Goal: Transaction & Acquisition: Purchase product/service

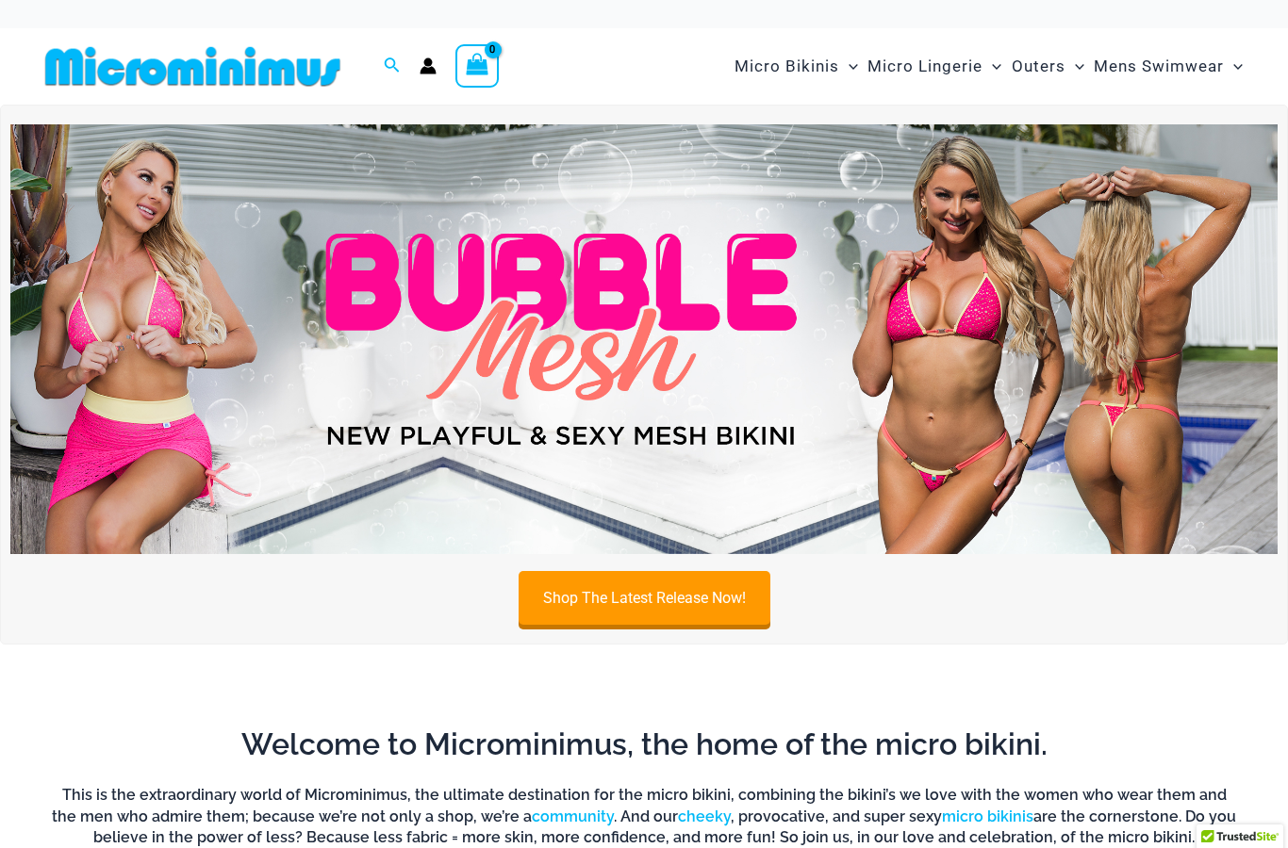
click at [685, 607] on link "Shop The Latest Release Now!" at bounding box center [644, 598] width 252 height 54
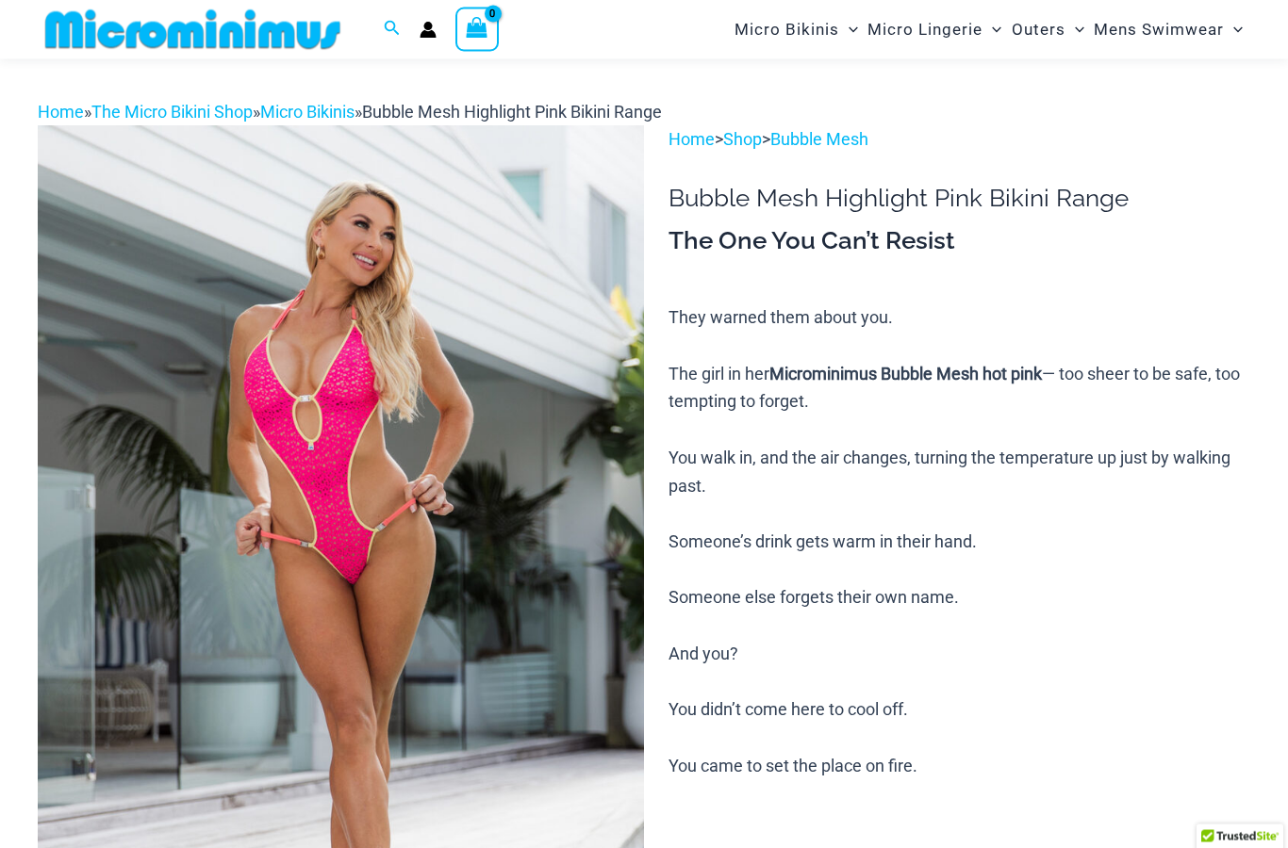
scroll to position [15, 0]
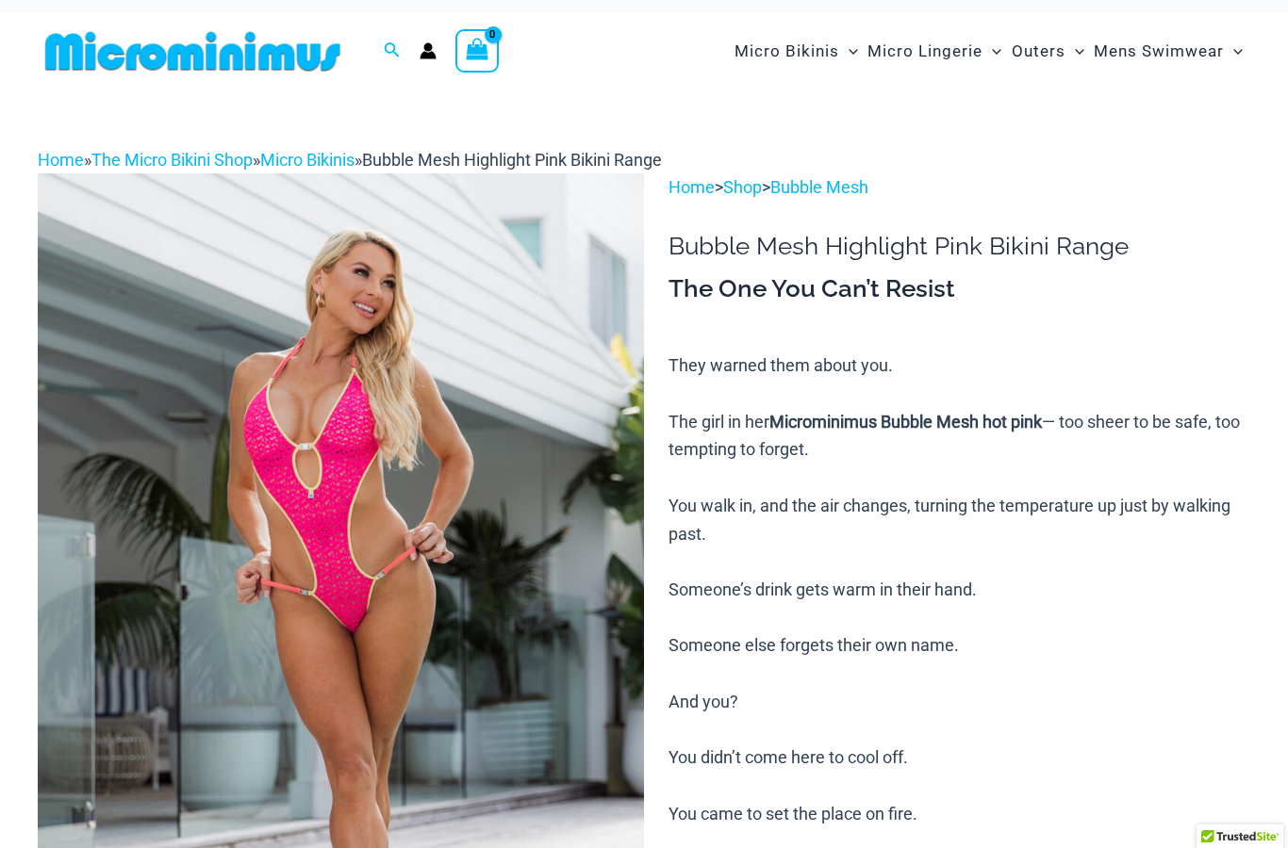
click at [420, 453] on img at bounding box center [341, 628] width 606 height 910
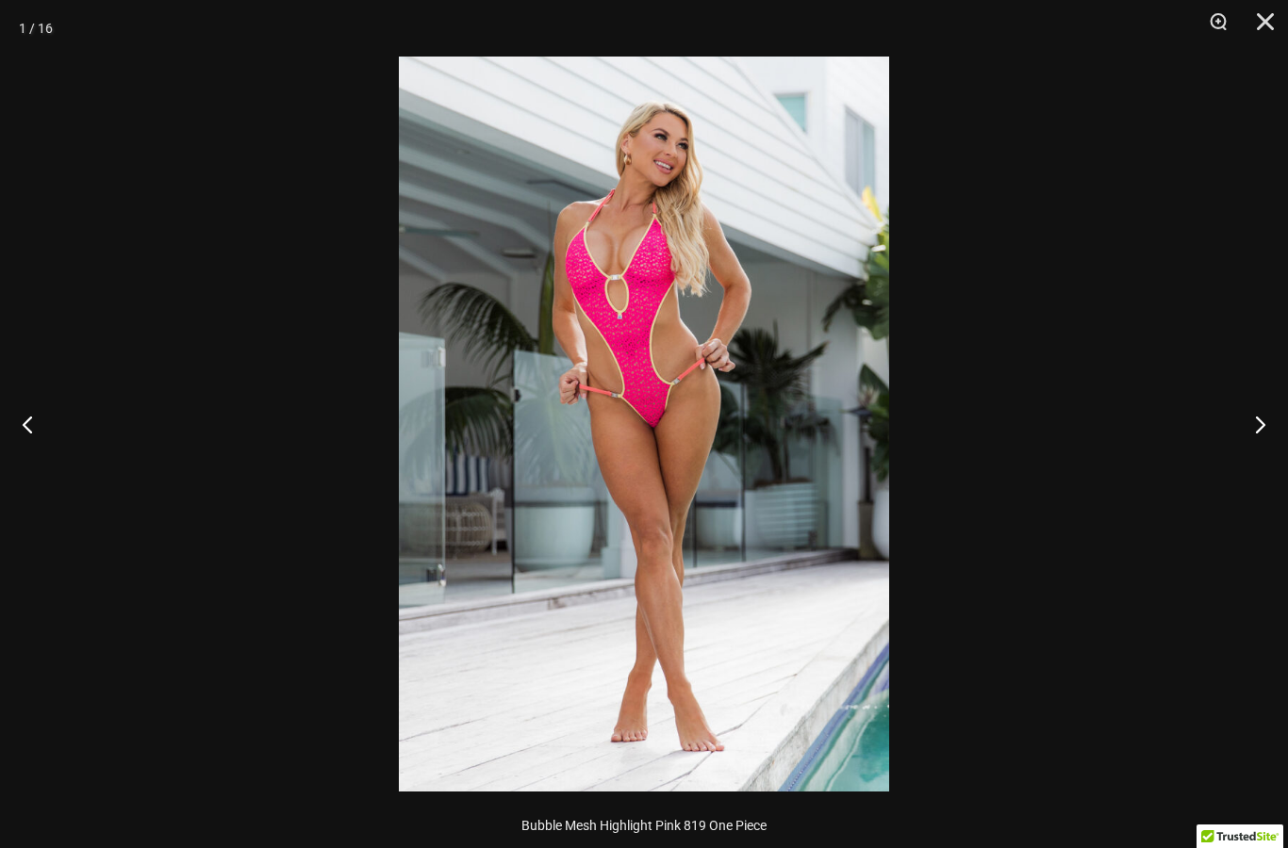
click at [1244, 421] on button "Next" at bounding box center [1252, 424] width 71 height 94
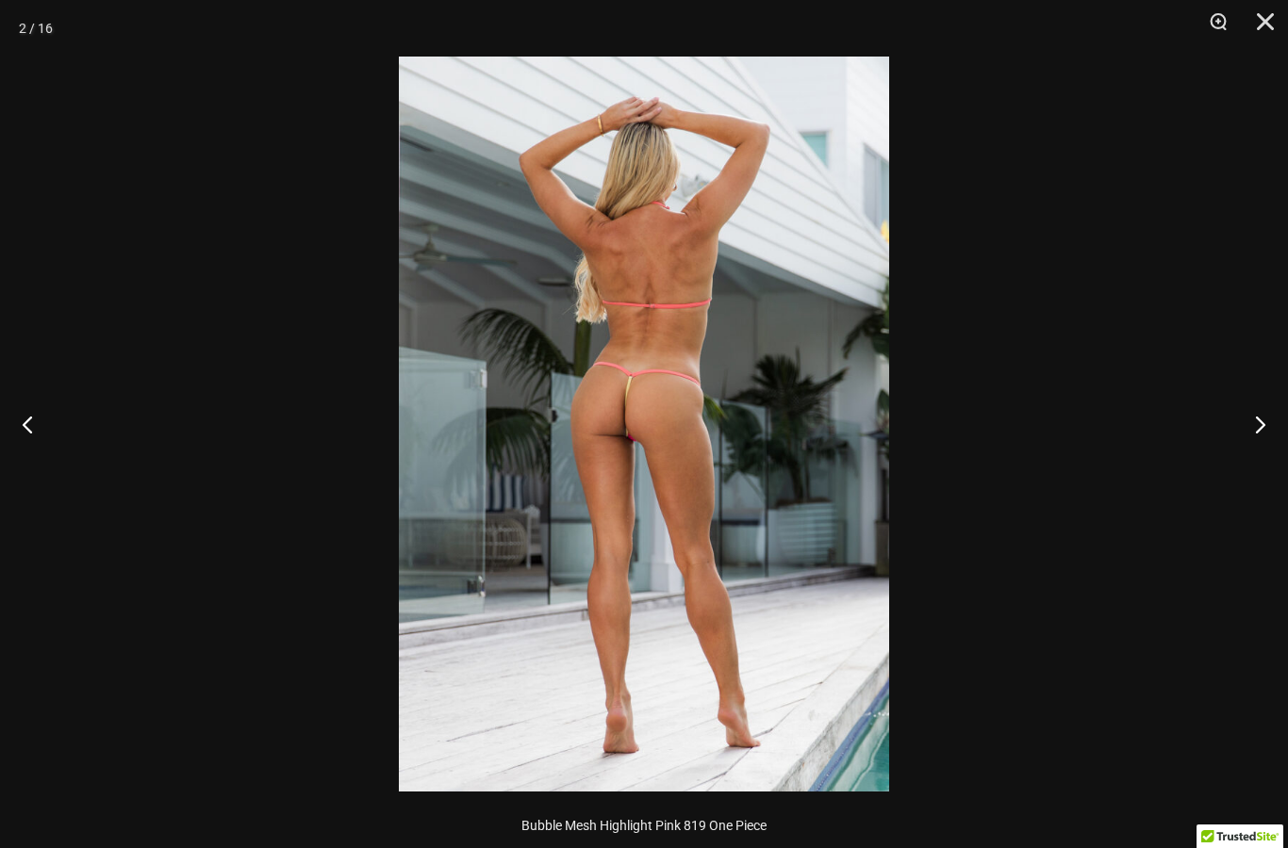
click at [1237, 428] on button "Next" at bounding box center [1252, 424] width 71 height 94
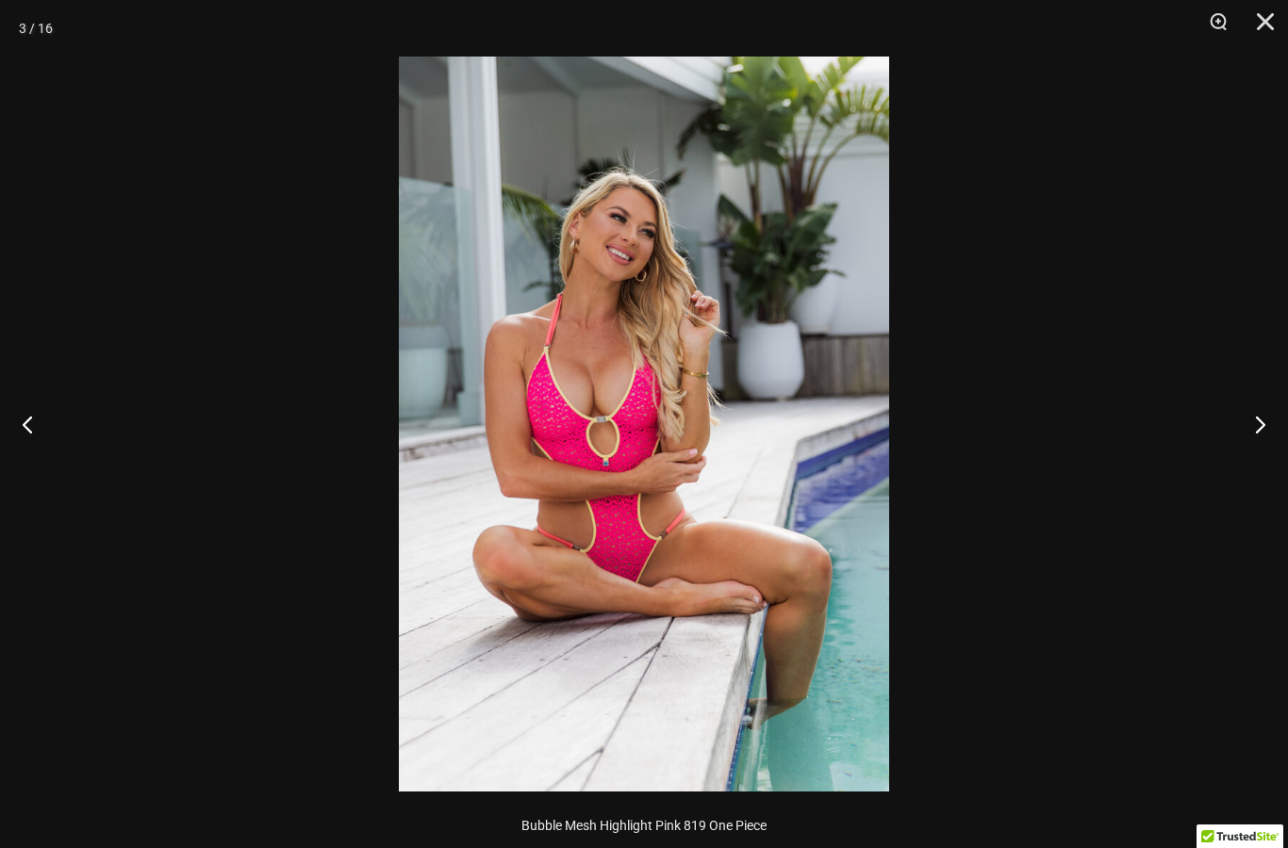
click at [1253, 424] on button "Next" at bounding box center [1252, 424] width 71 height 94
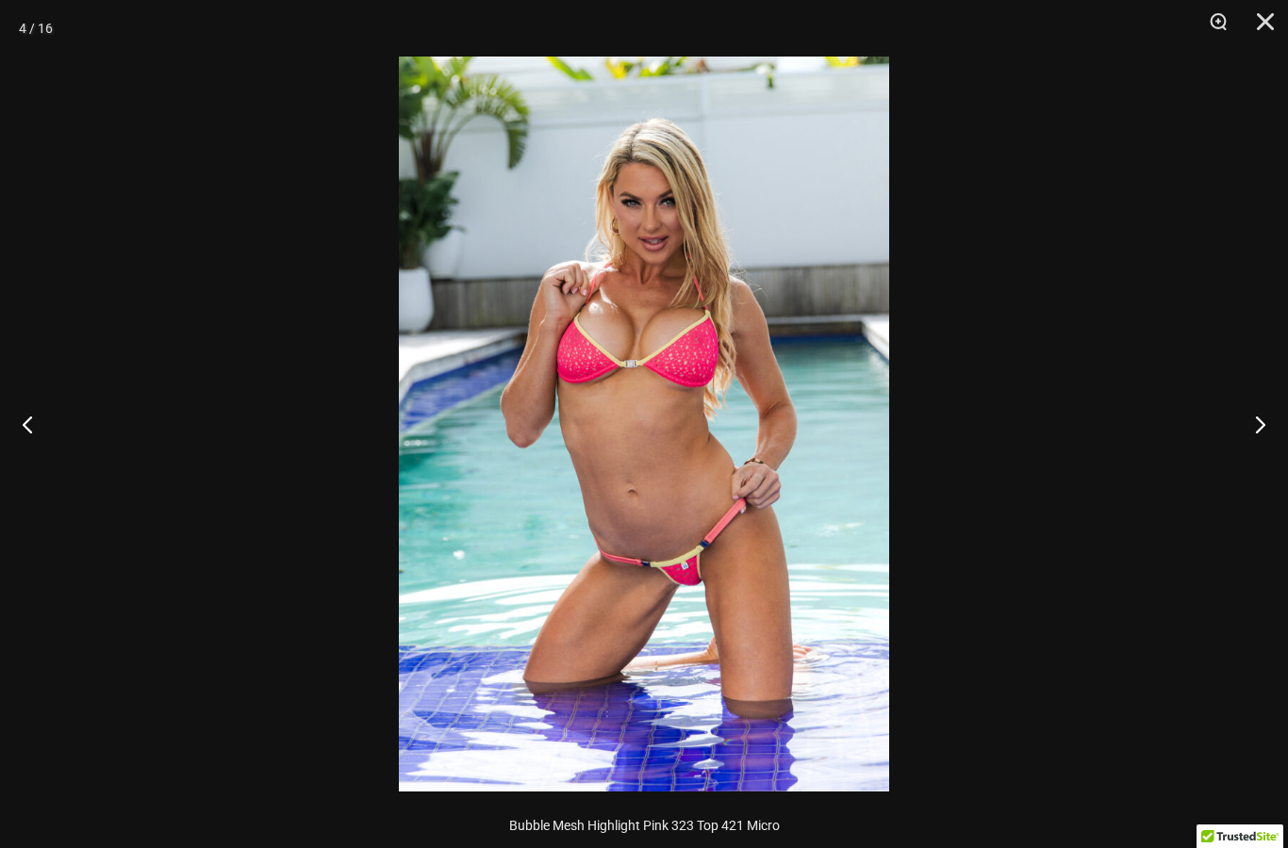
click at [1258, 409] on button "Next" at bounding box center [1252, 424] width 71 height 94
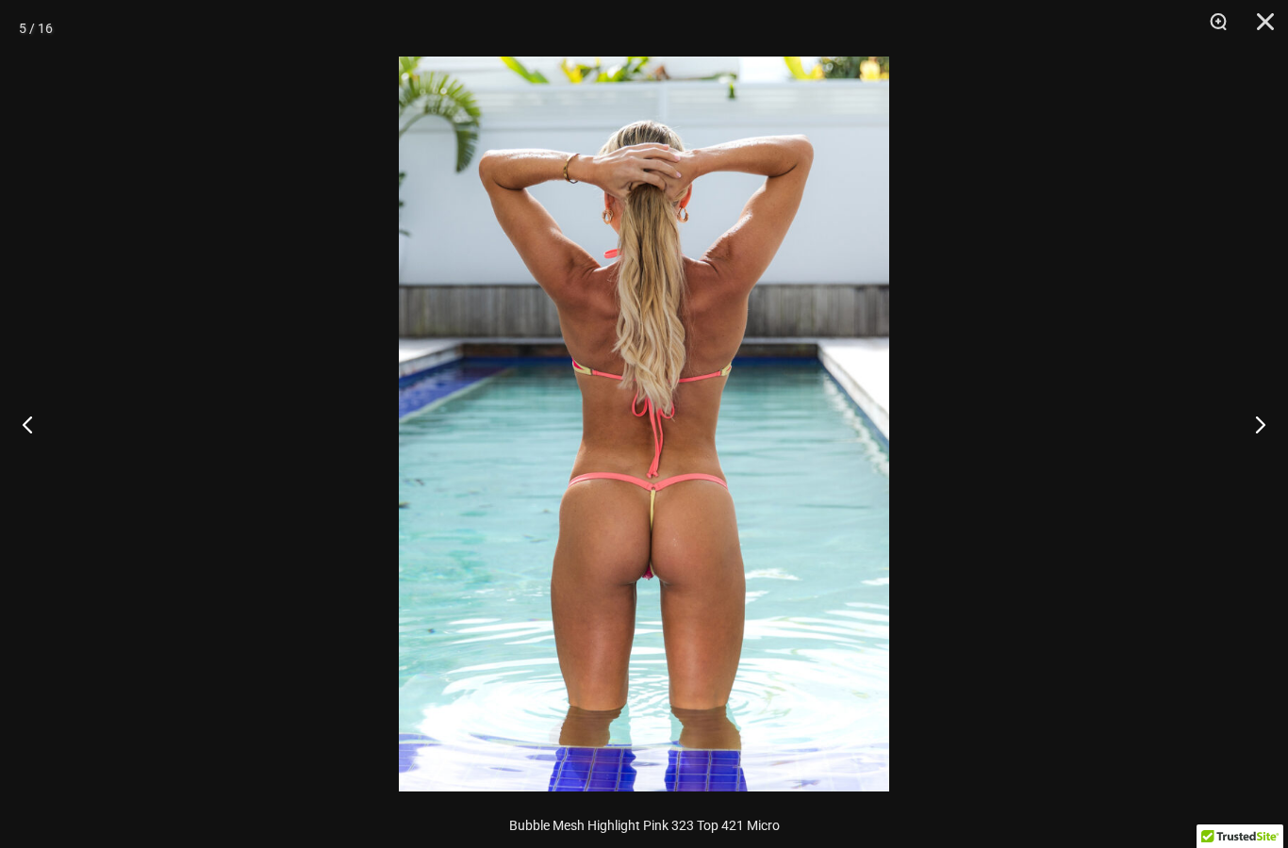
click at [1241, 431] on button "Next" at bounding box center [1252, 424] width 71 height 94
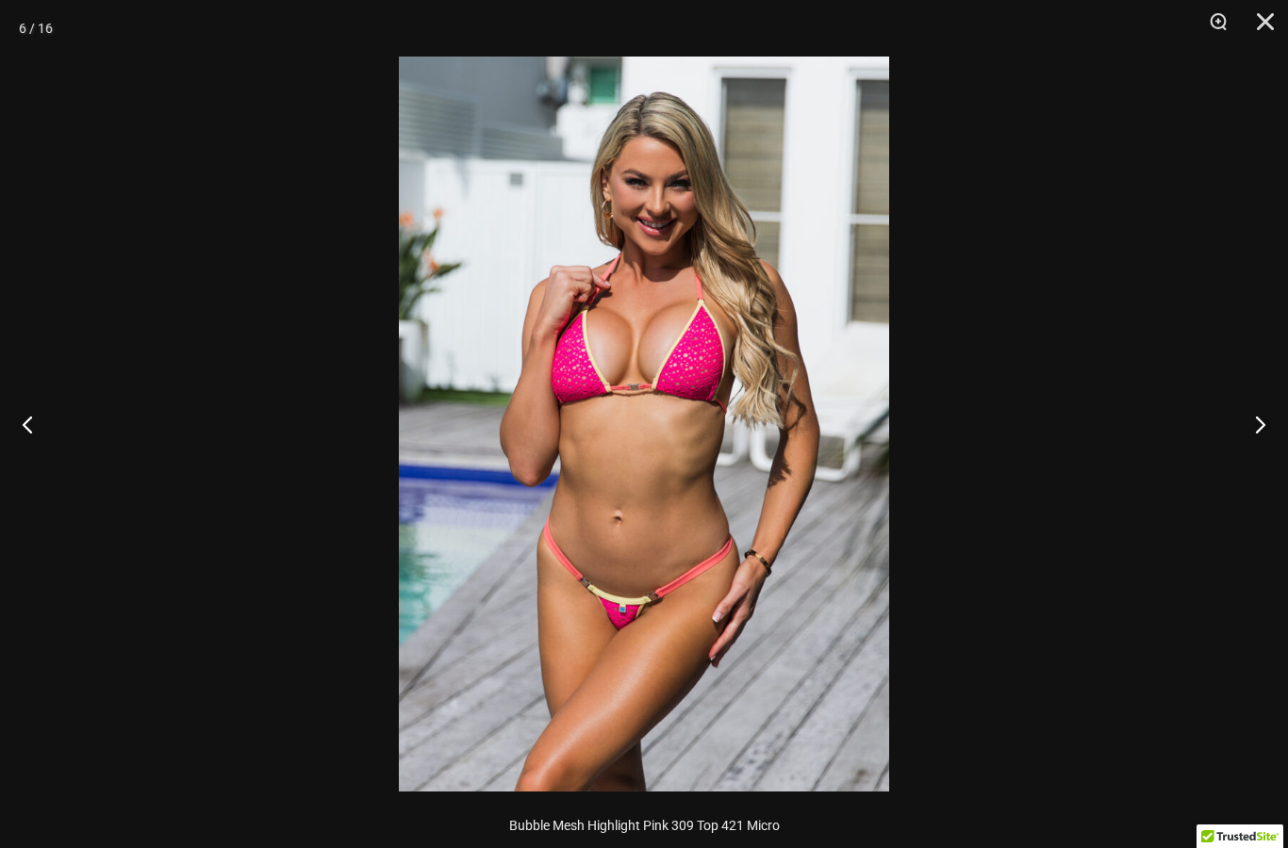
click at [1247, 419] on button "Next" at bounding box center [1252, 424] width 71 height 94
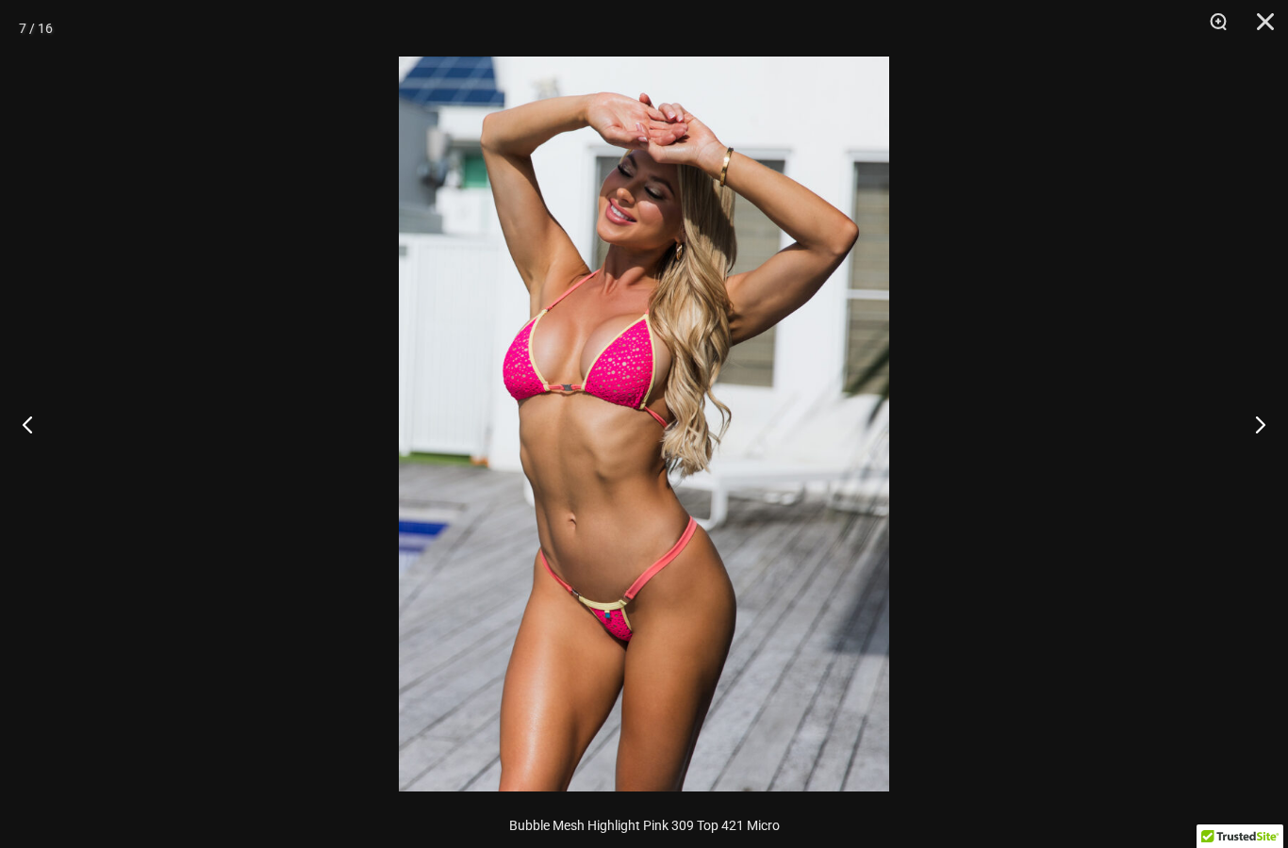
click at [1255, 421] on button "Next" at bounding box center [1252, 424] width 71 height 94
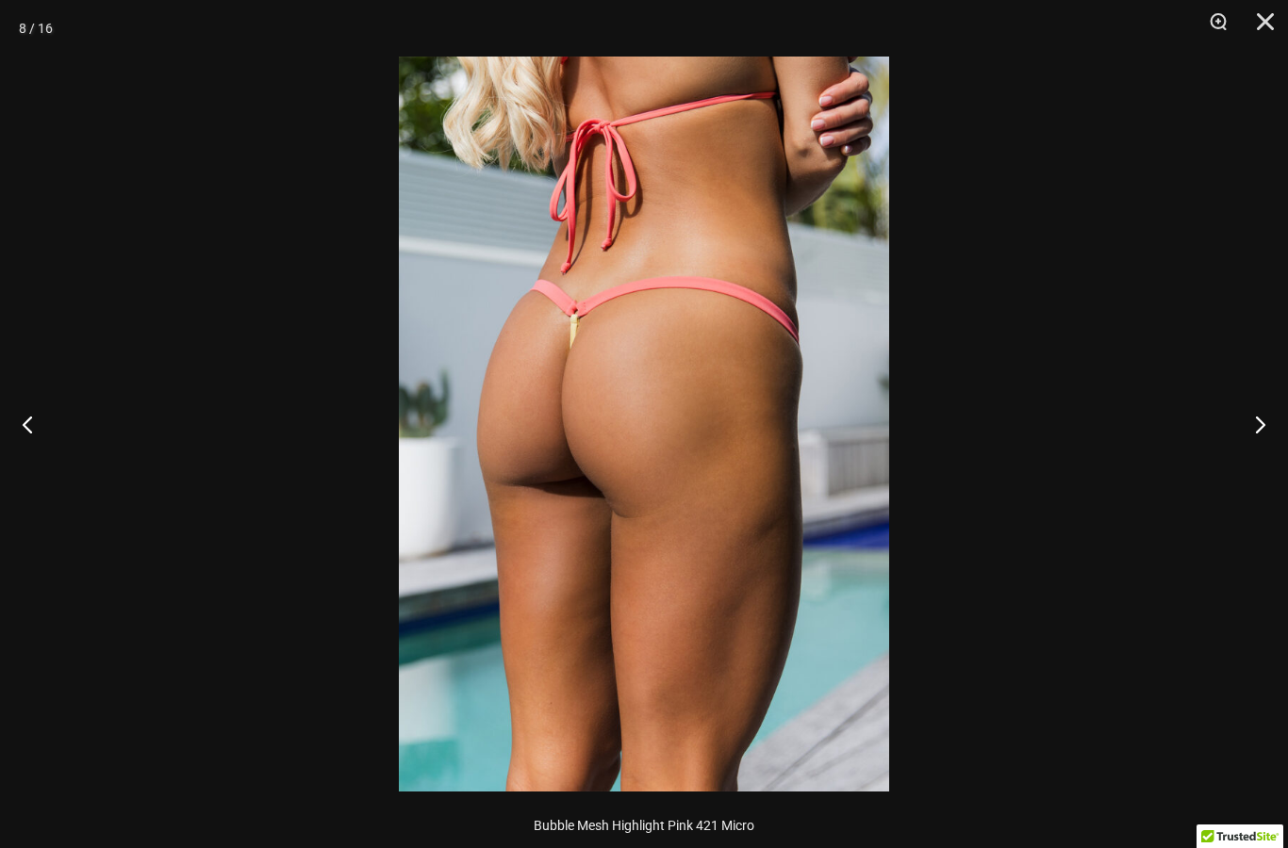
click at [1257, 412] on button "Next" at bounding box center [1252, 424] width 71 height 94
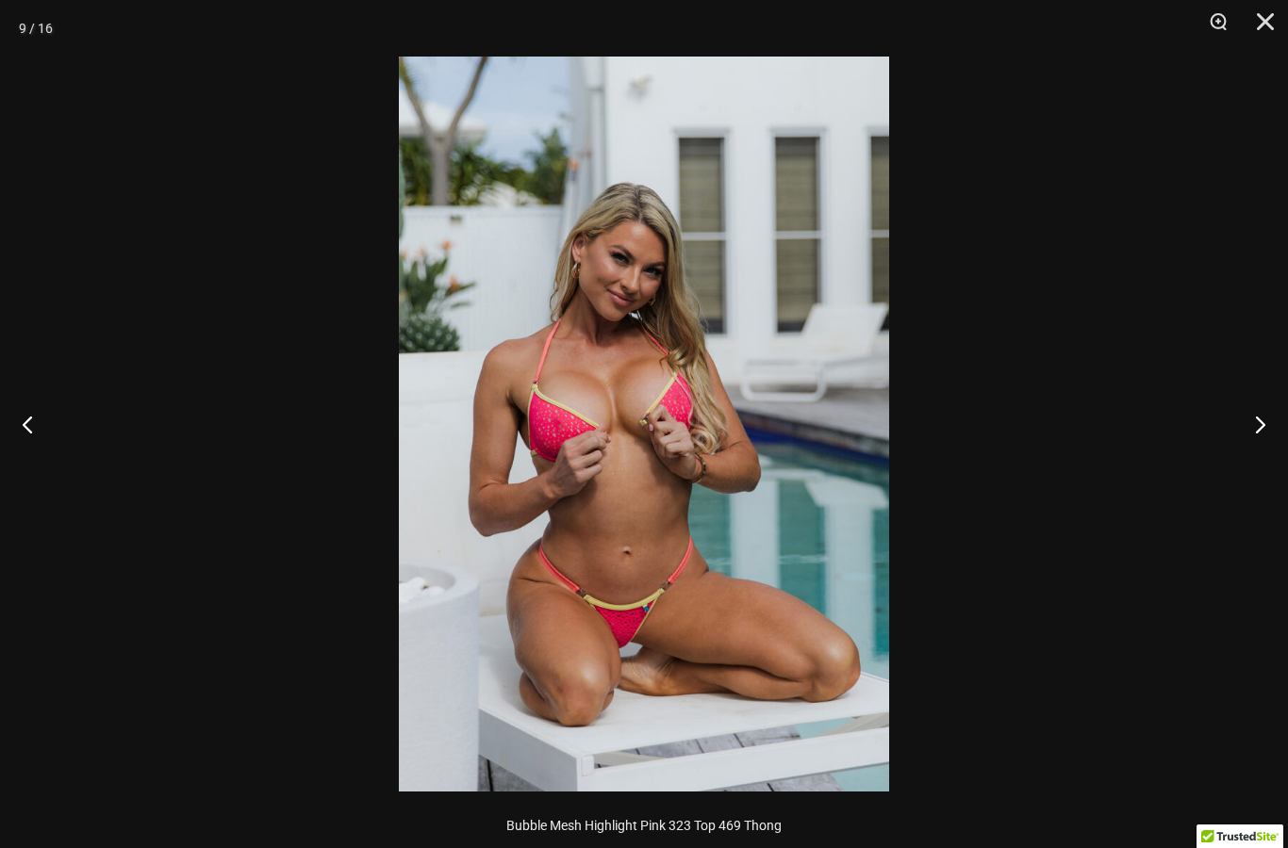
click at [1253, 403] on button "Next" at bounding box center [1252, 424] width 71 height 94
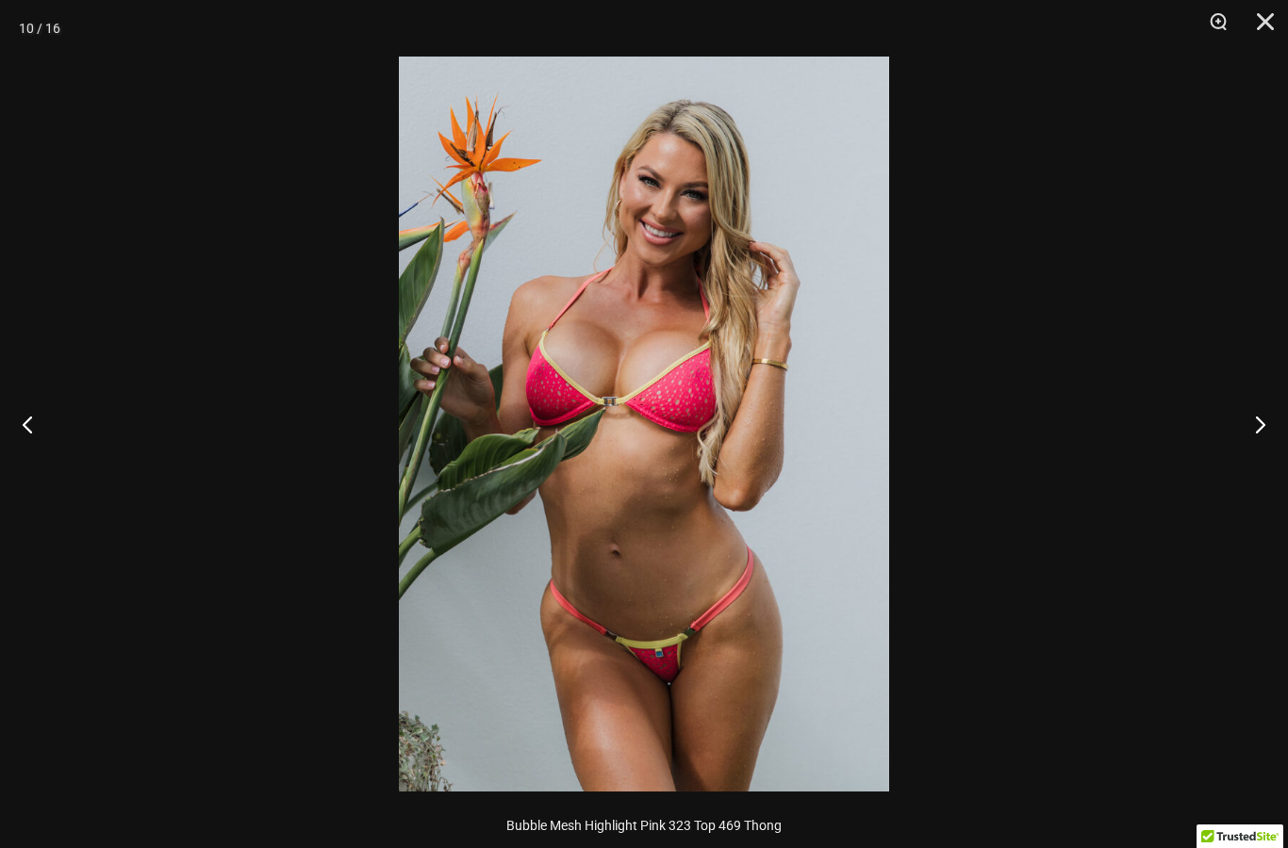
click at [1255, 408] on button "Next" at bounding box center [1252, 424] width 71 height 94
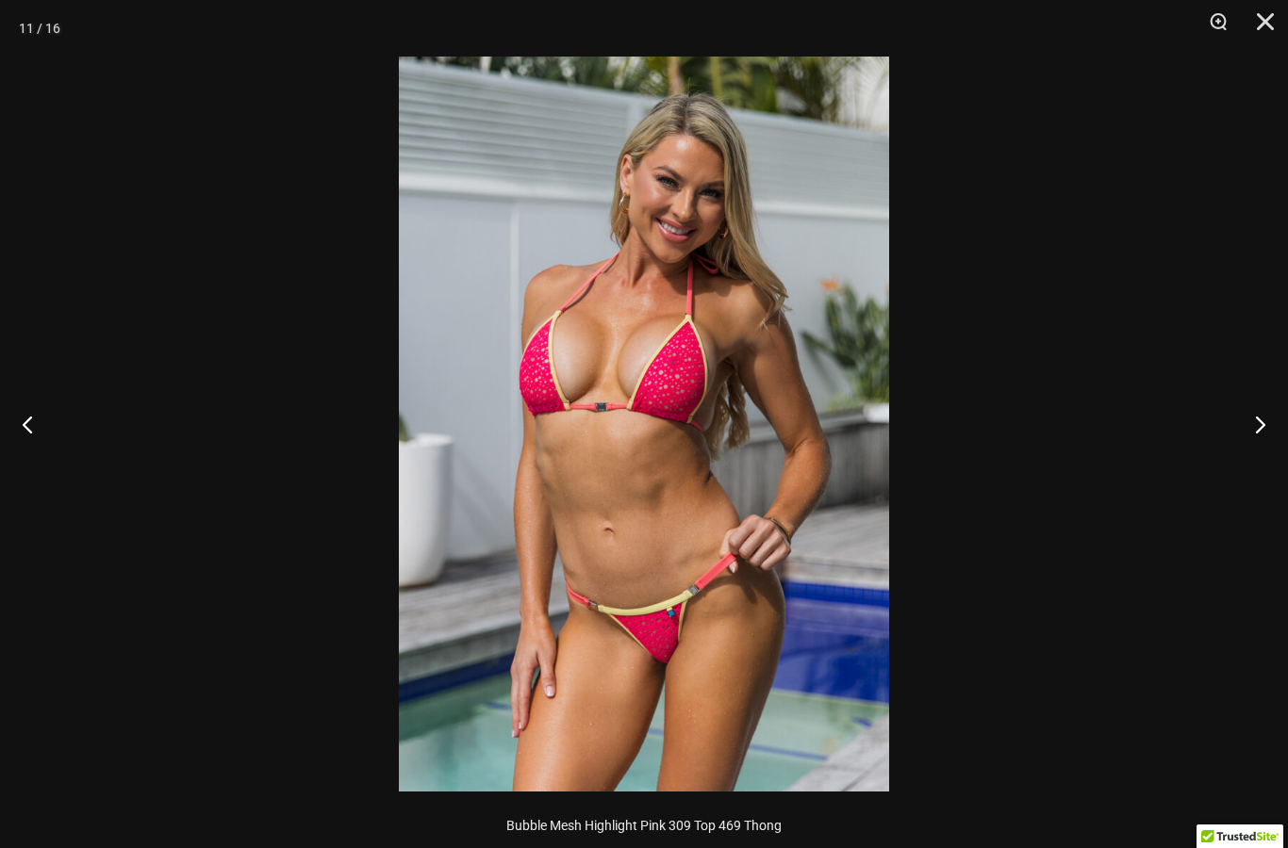
click at [1258, 407] on button "Next" at bounding box center [1252, 424] width 71 height 94
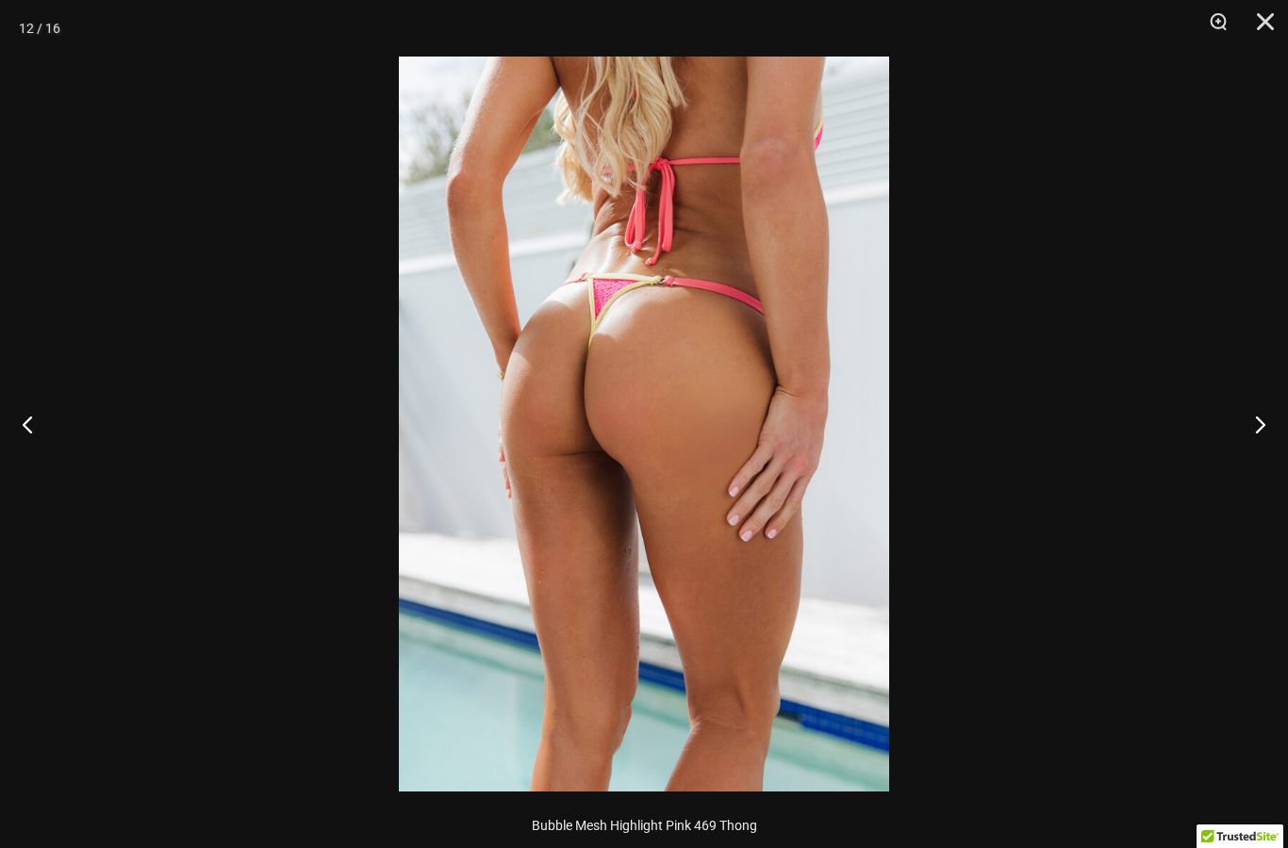
click at [1255, 423] on button "Next" at bounding box center [1252, 424] width 71 height 94
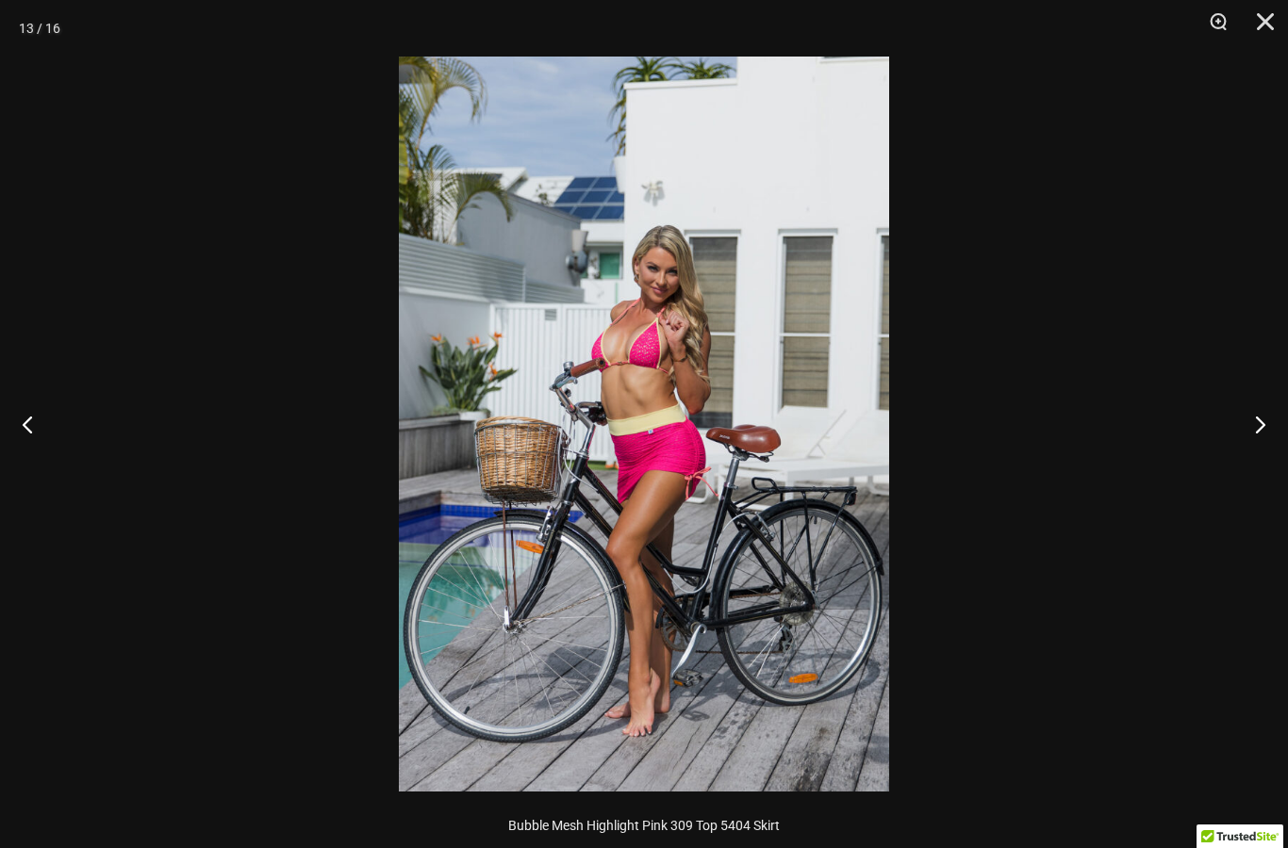
click at [1251, 425] on button "Next" at bounding box center [1252, 424] width 71 height 94
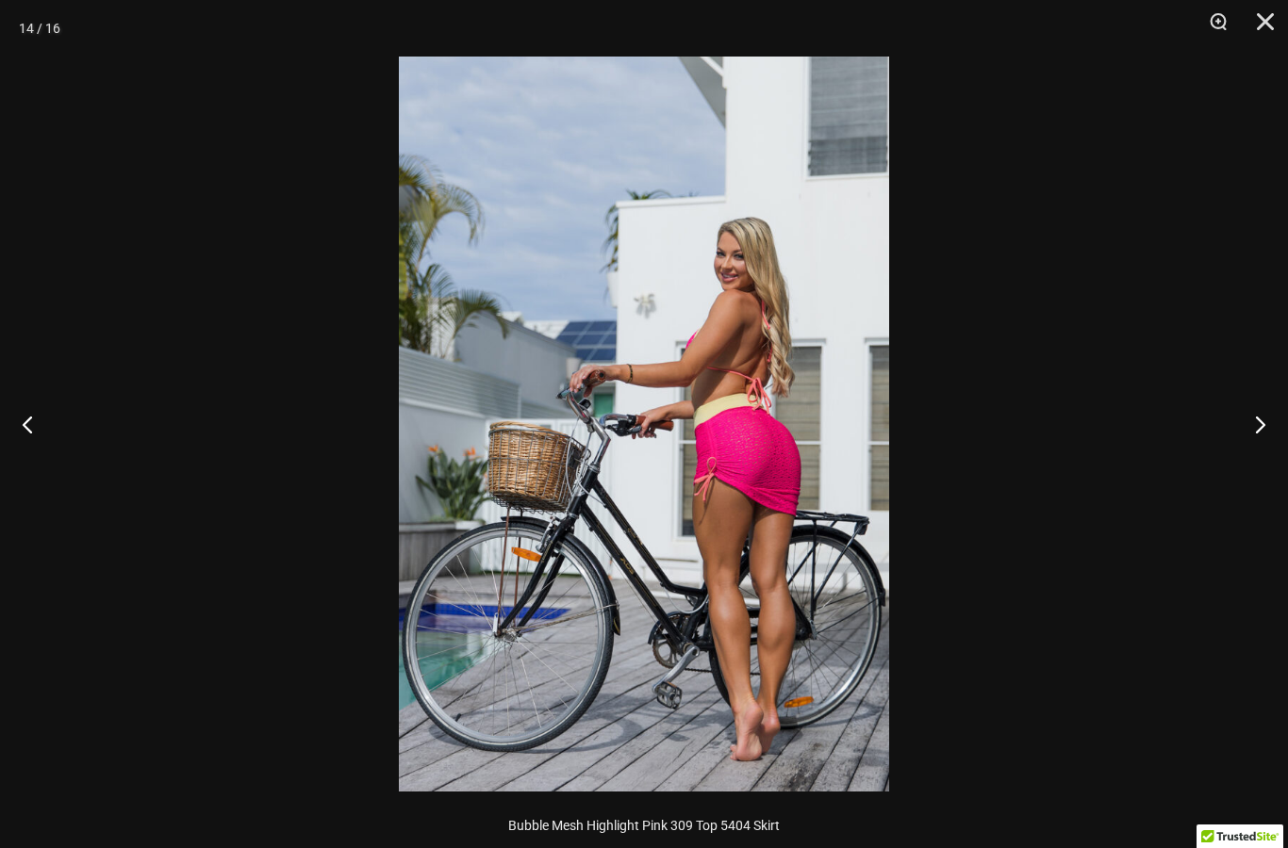
click at [1253, 421] on button "Next" at bounding box center [1252, 424] width 71 height 94
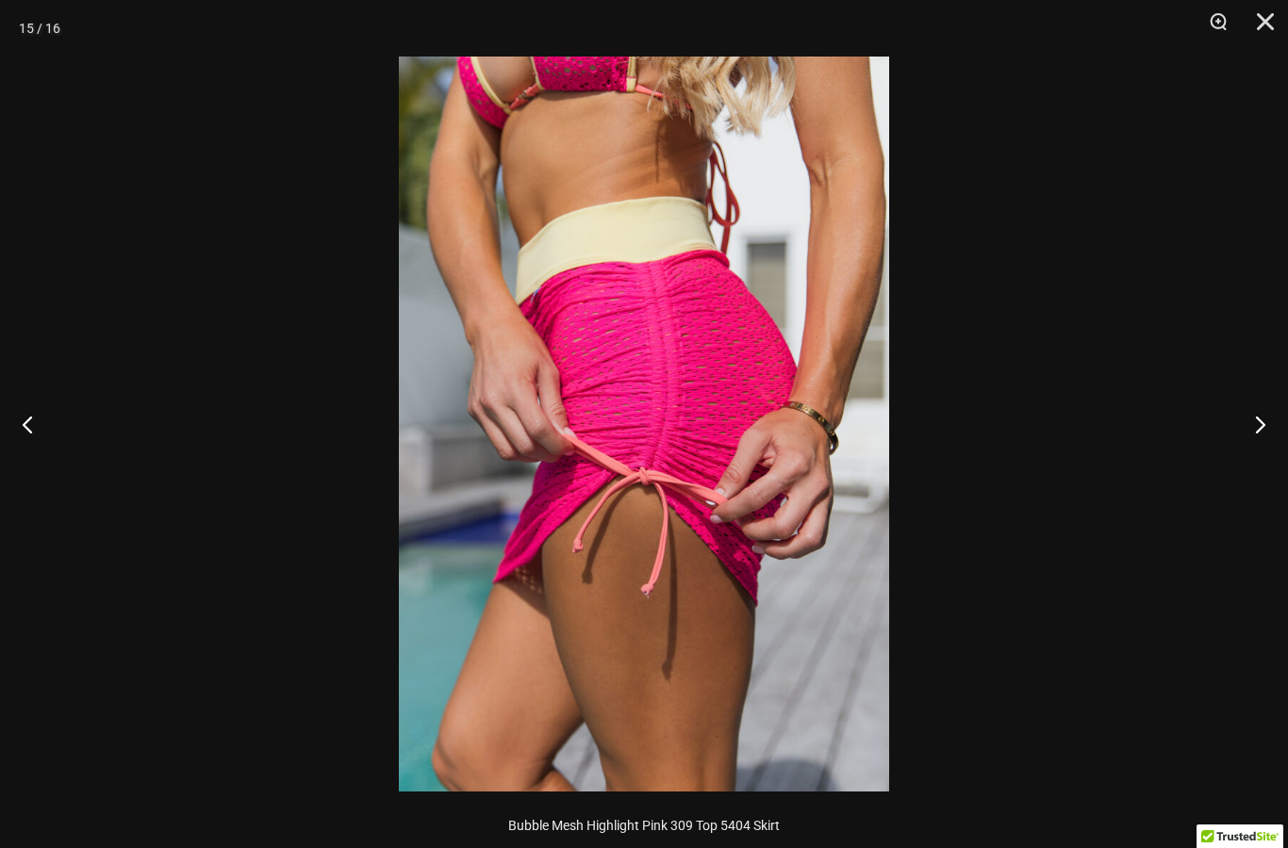
click at [1260, 422] on button "Next" at bounding box center [1252, 424] width 71 height 94
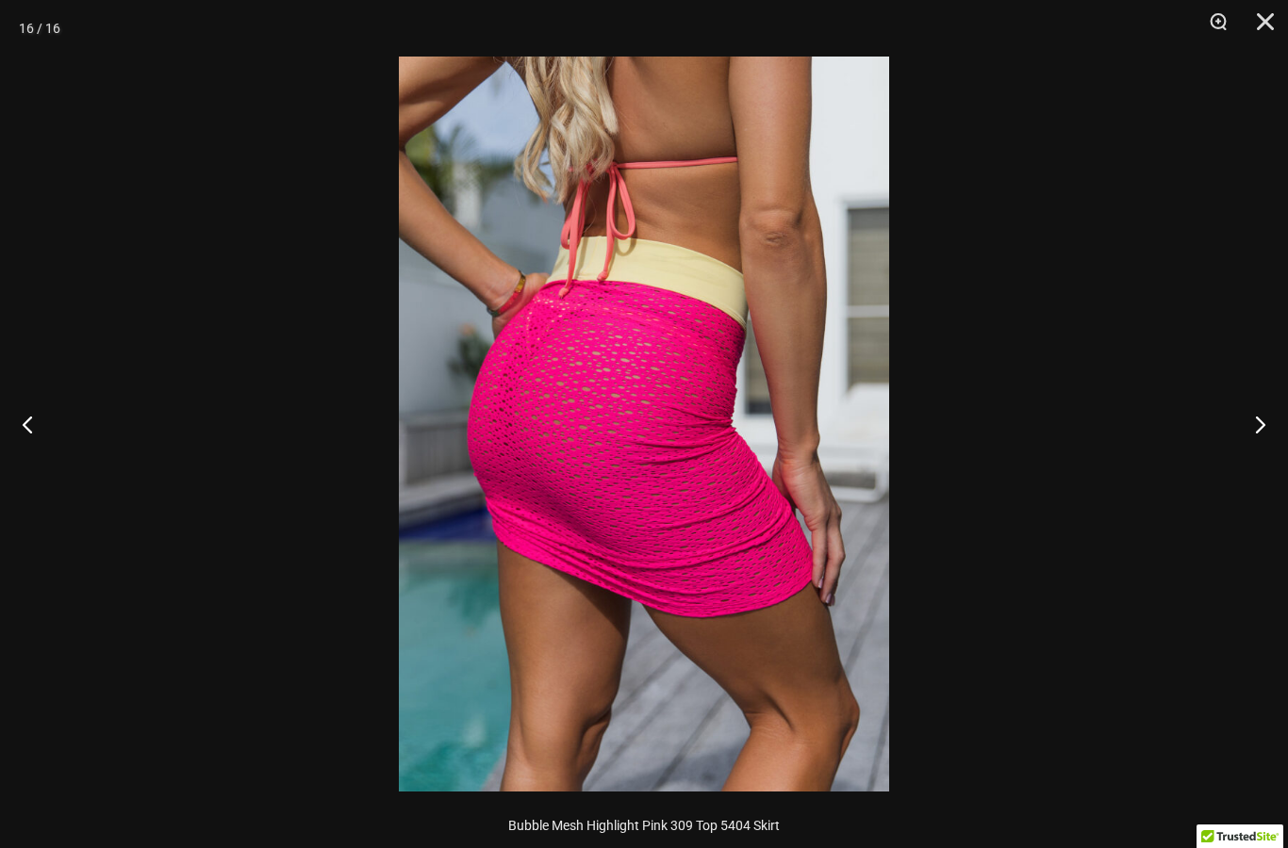
click at [1261, 414] on button "Next" at bounding box center [1252, 424] width 71 height 94
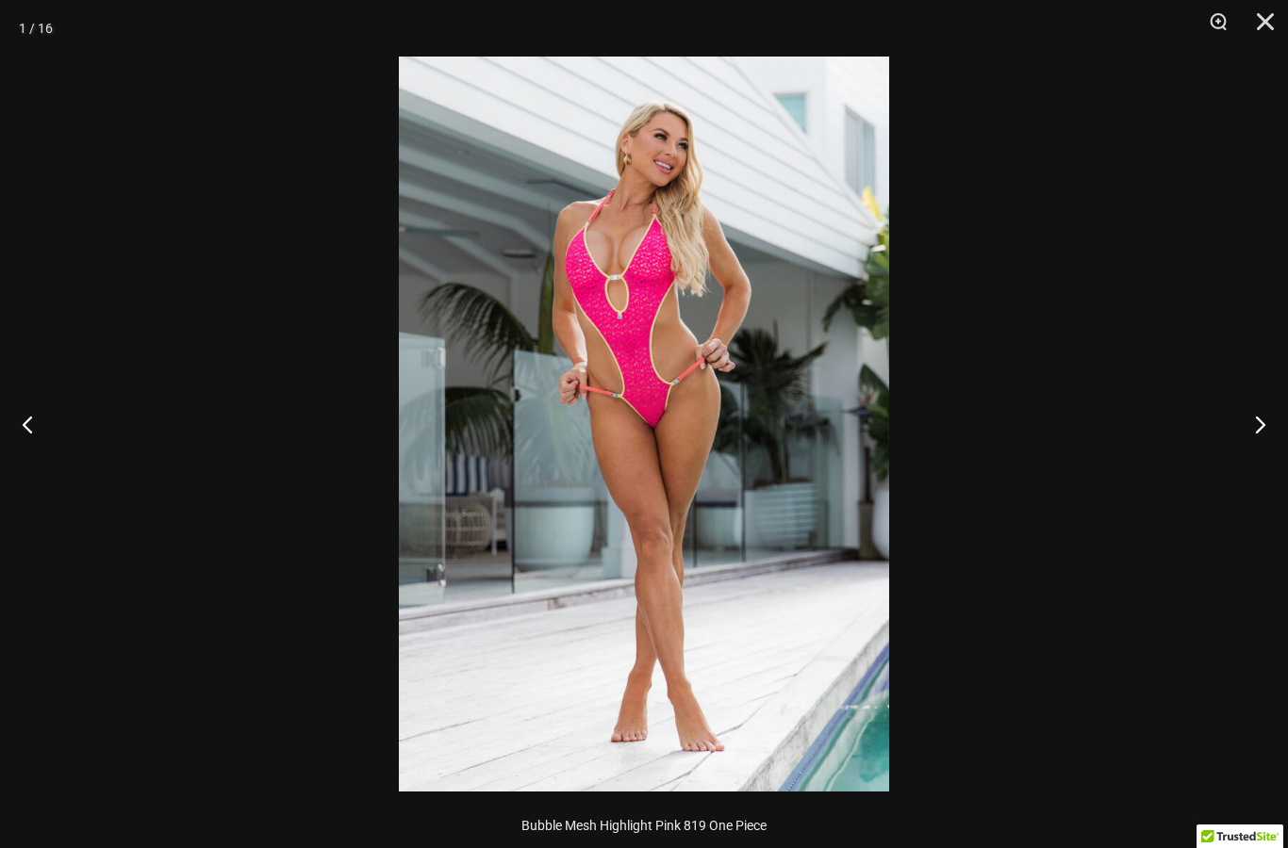
click at [1258, 413] on button "Next" at bounding box center [1252, 424] width 71 height 94
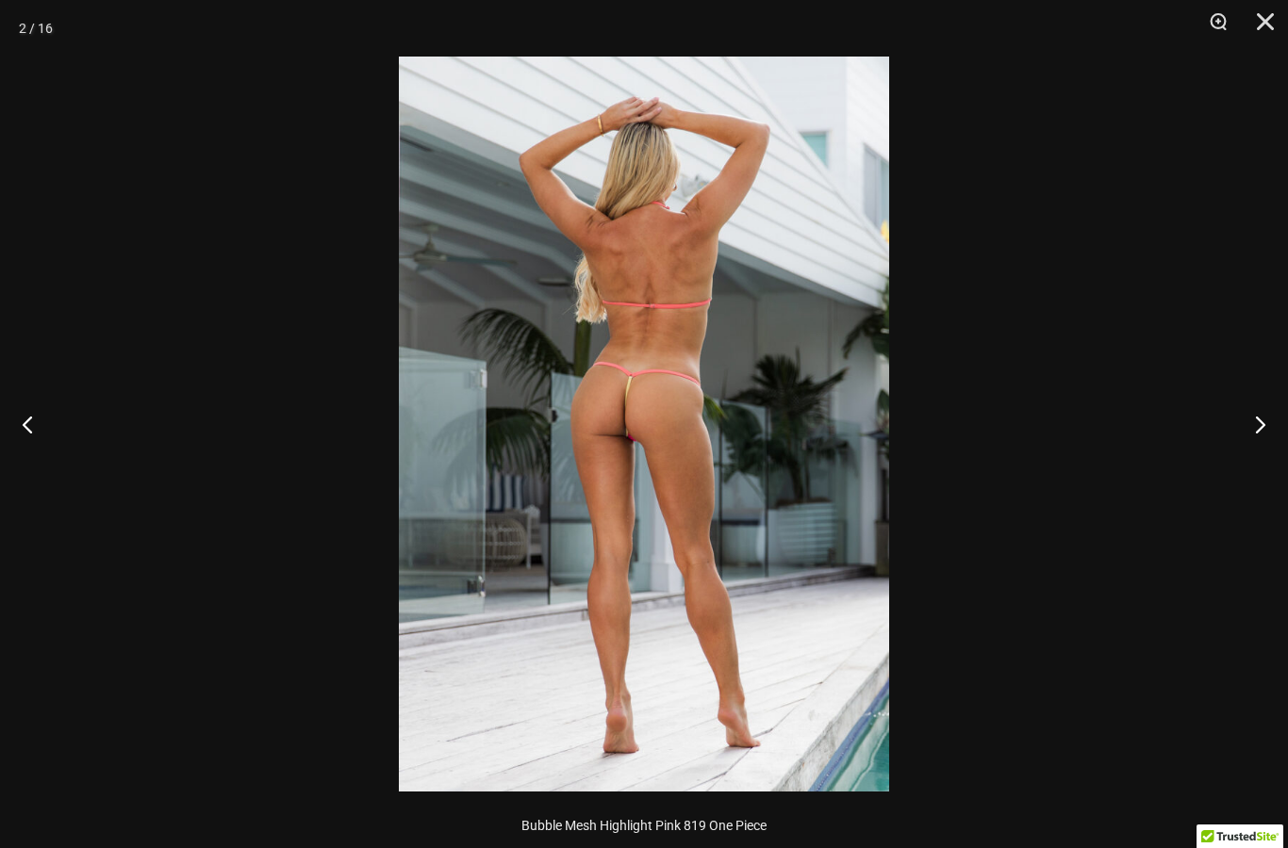
click at [1255, 408] on button "Next" at bounding box center [1252, 424] width 71 height 94
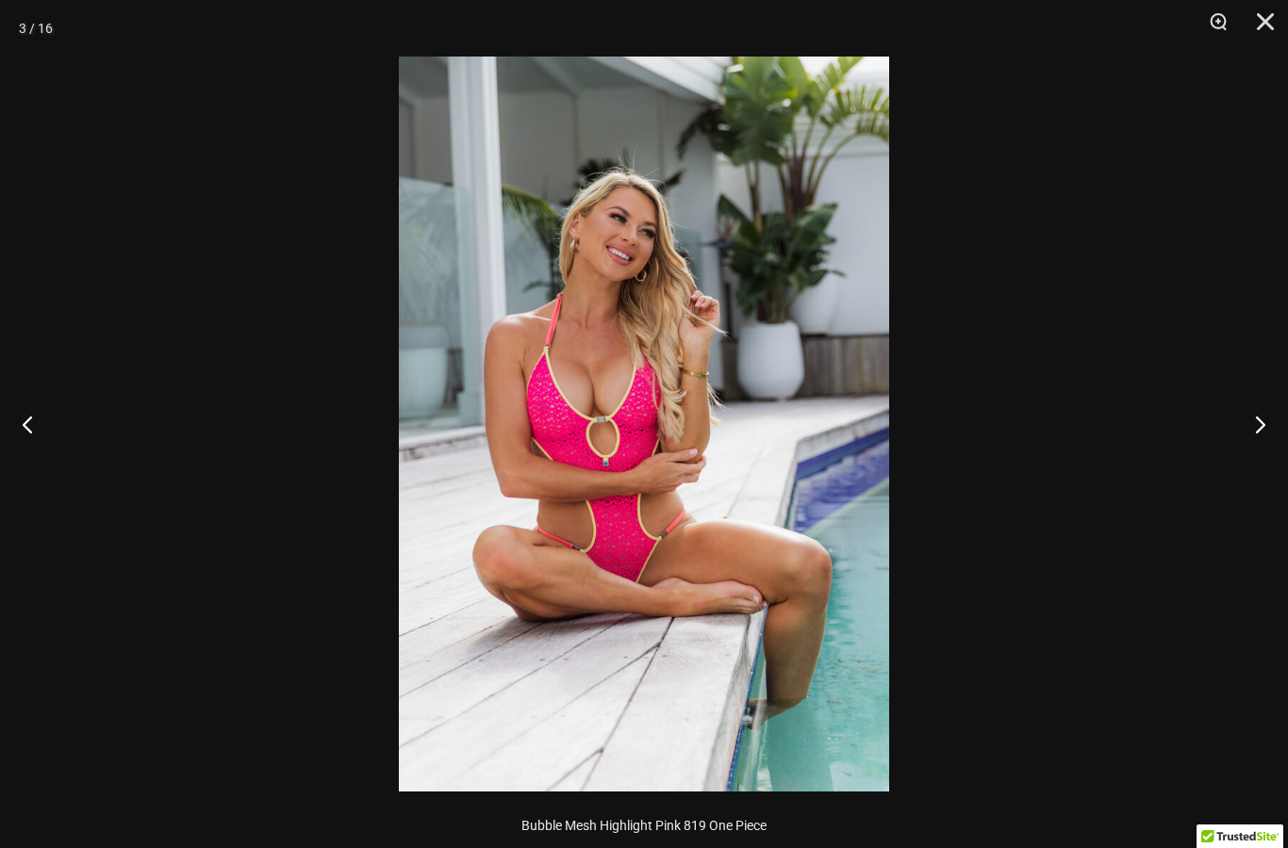
click at [1106, 427] on div at bounding box center [644, 424] width 1288 height 848
click at [1264, 30] on button "Close" at bounding box center [1258, 28] width 47 height 57
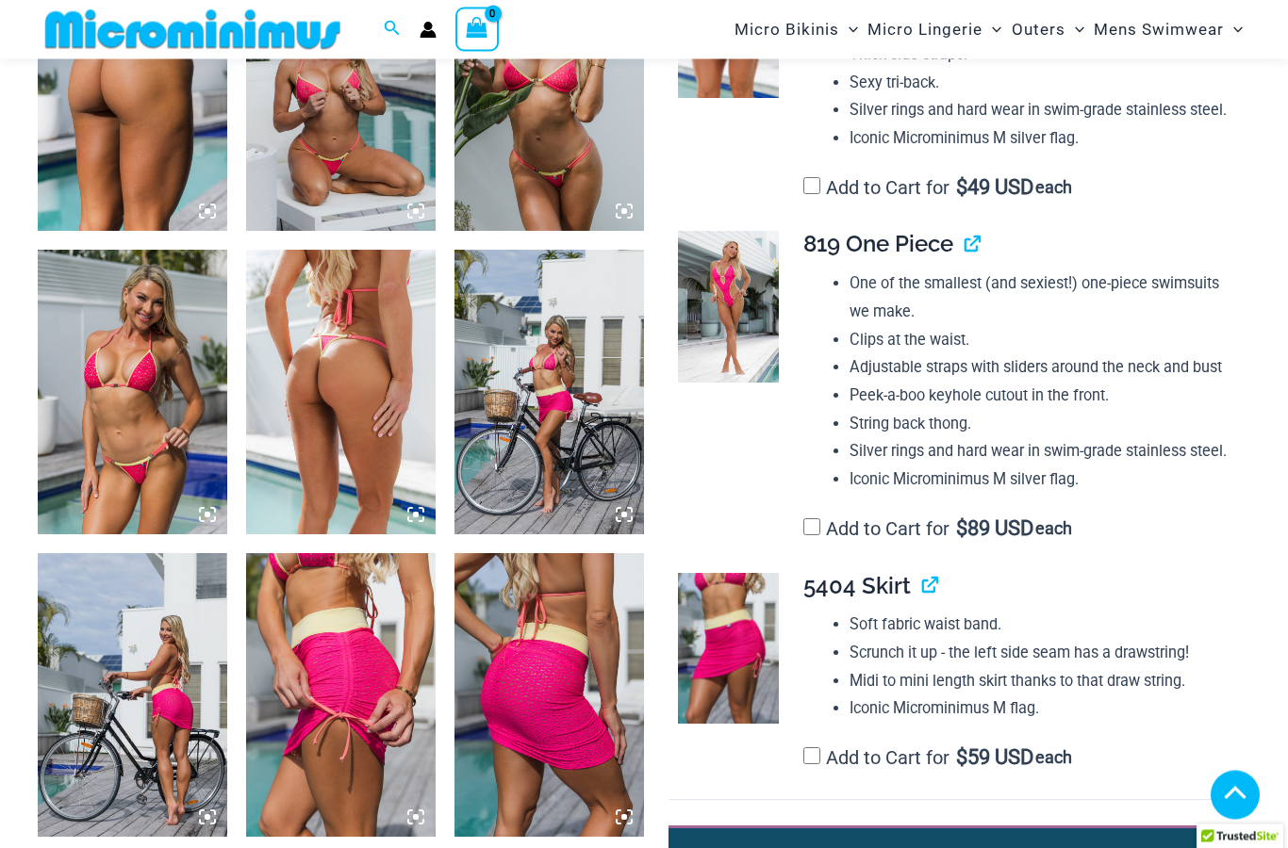
scroll to position [1760, 0]
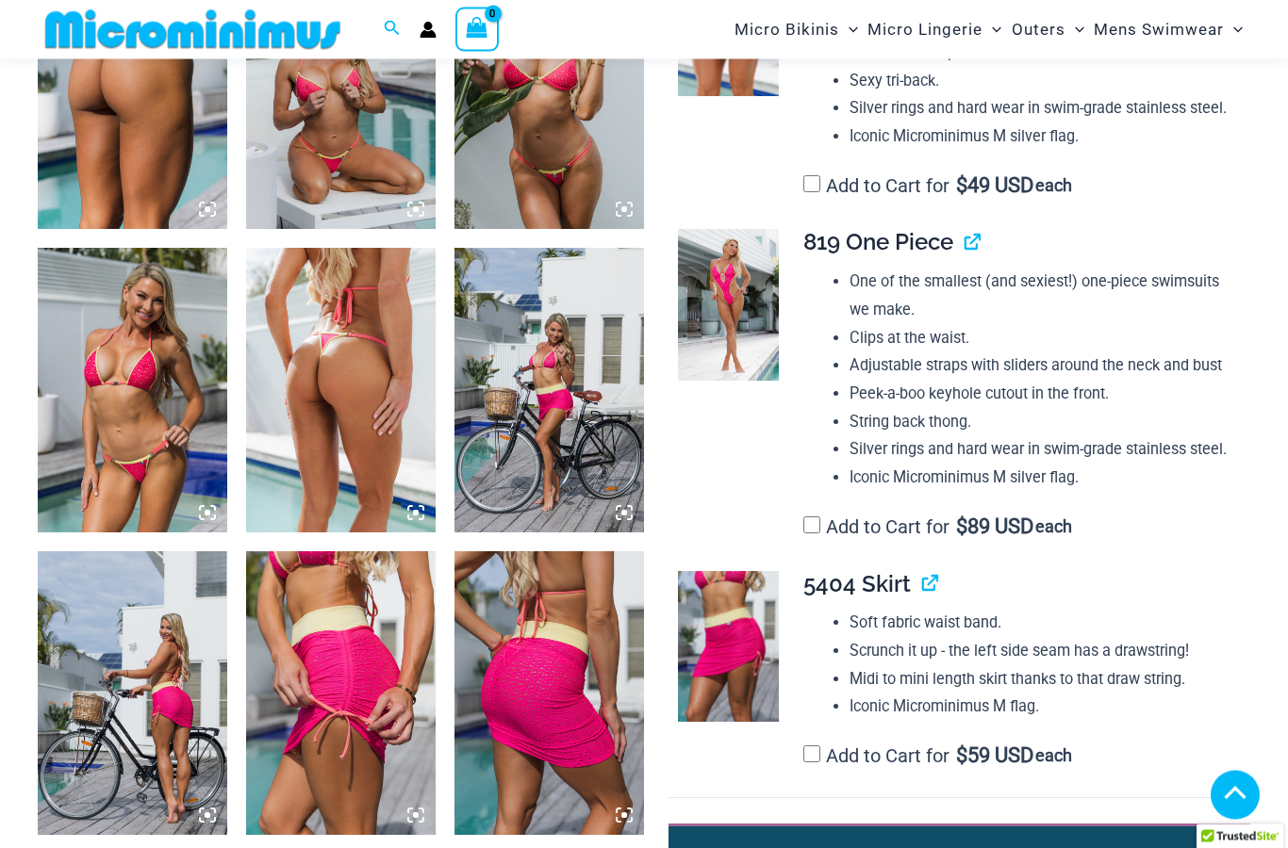
click at [964, 229] on link "View product" at bounding box center [964, 242] width 0 height 27
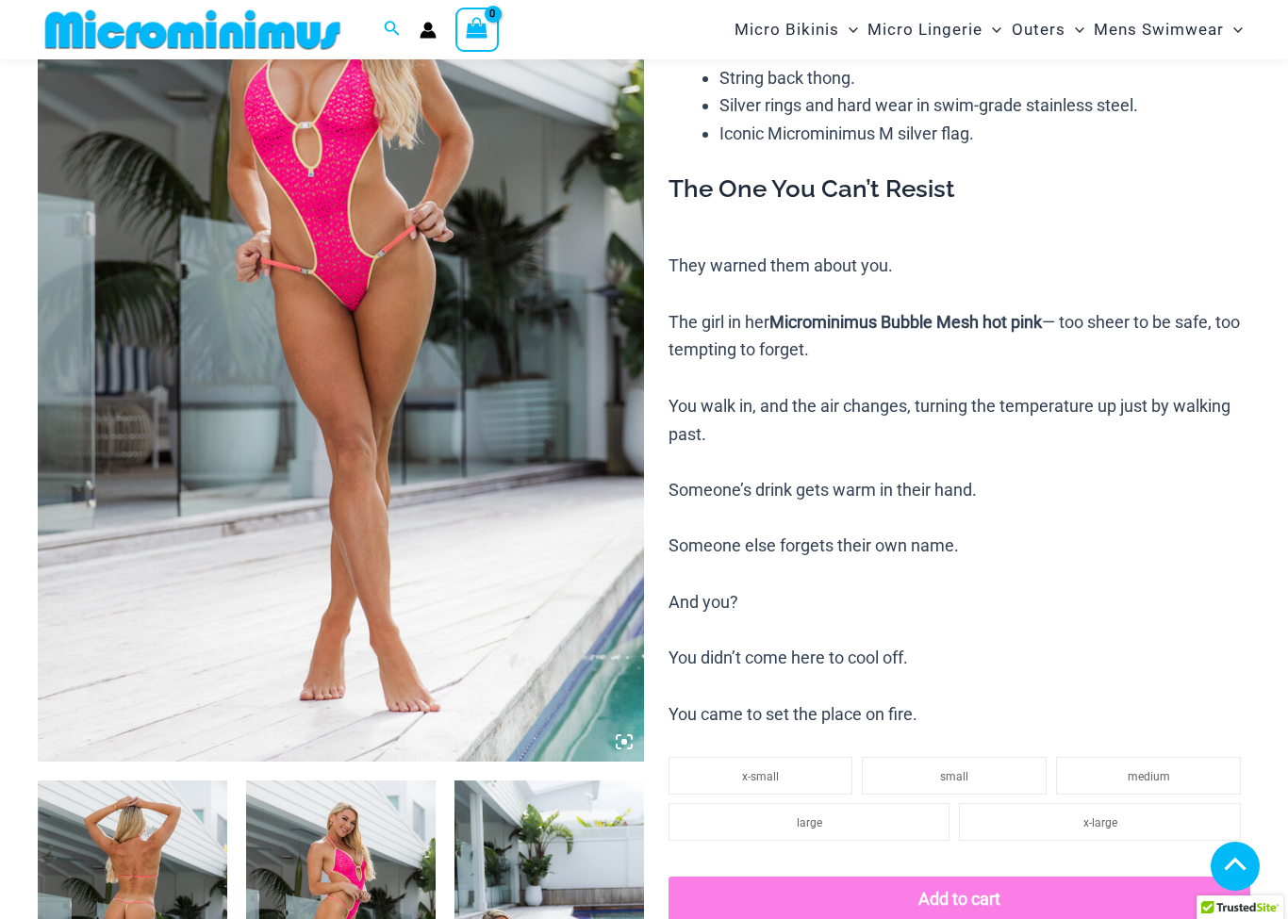
scroll to position [316, 0]
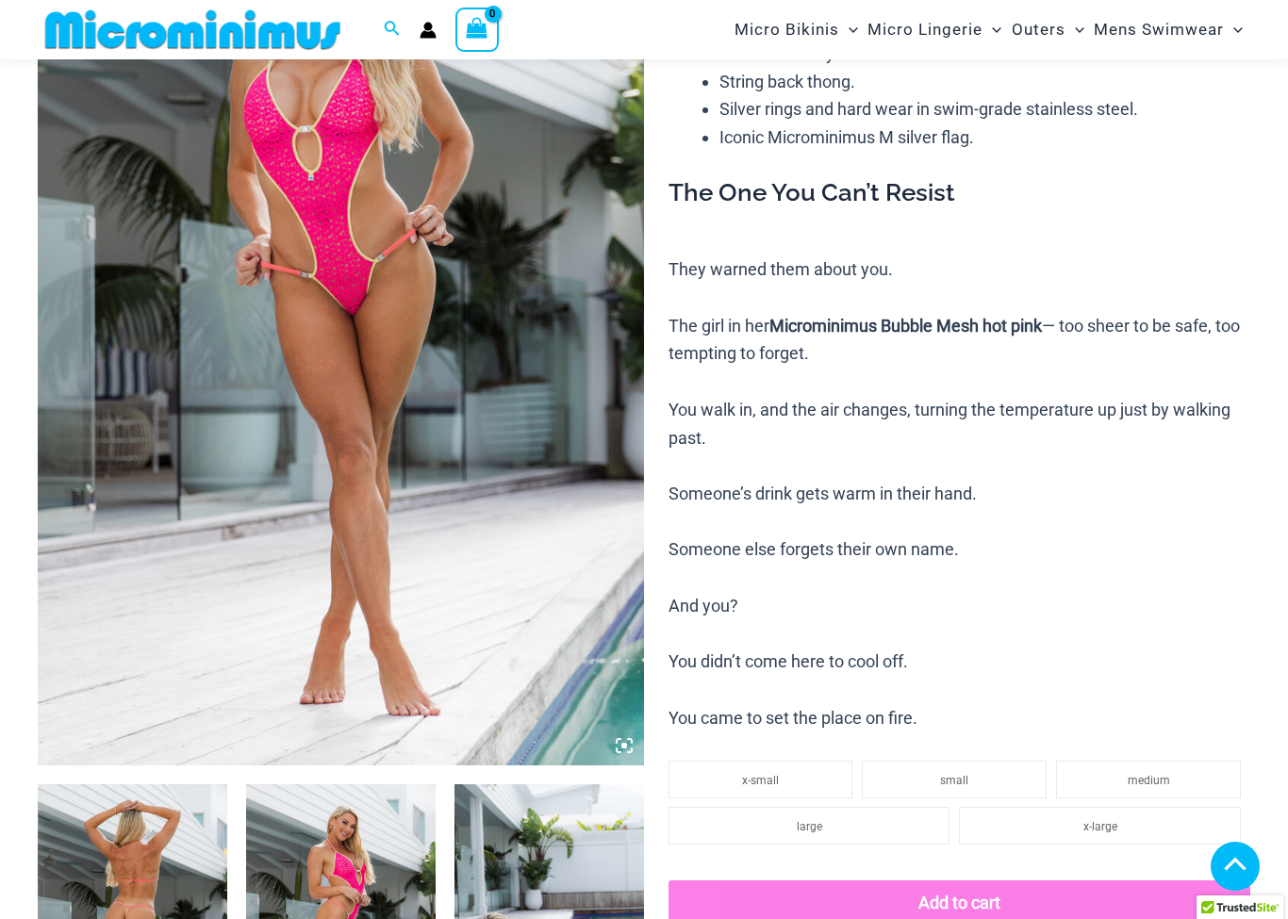
click at [423, 355] on img at bounding box center [341, 311] width 606 height 910
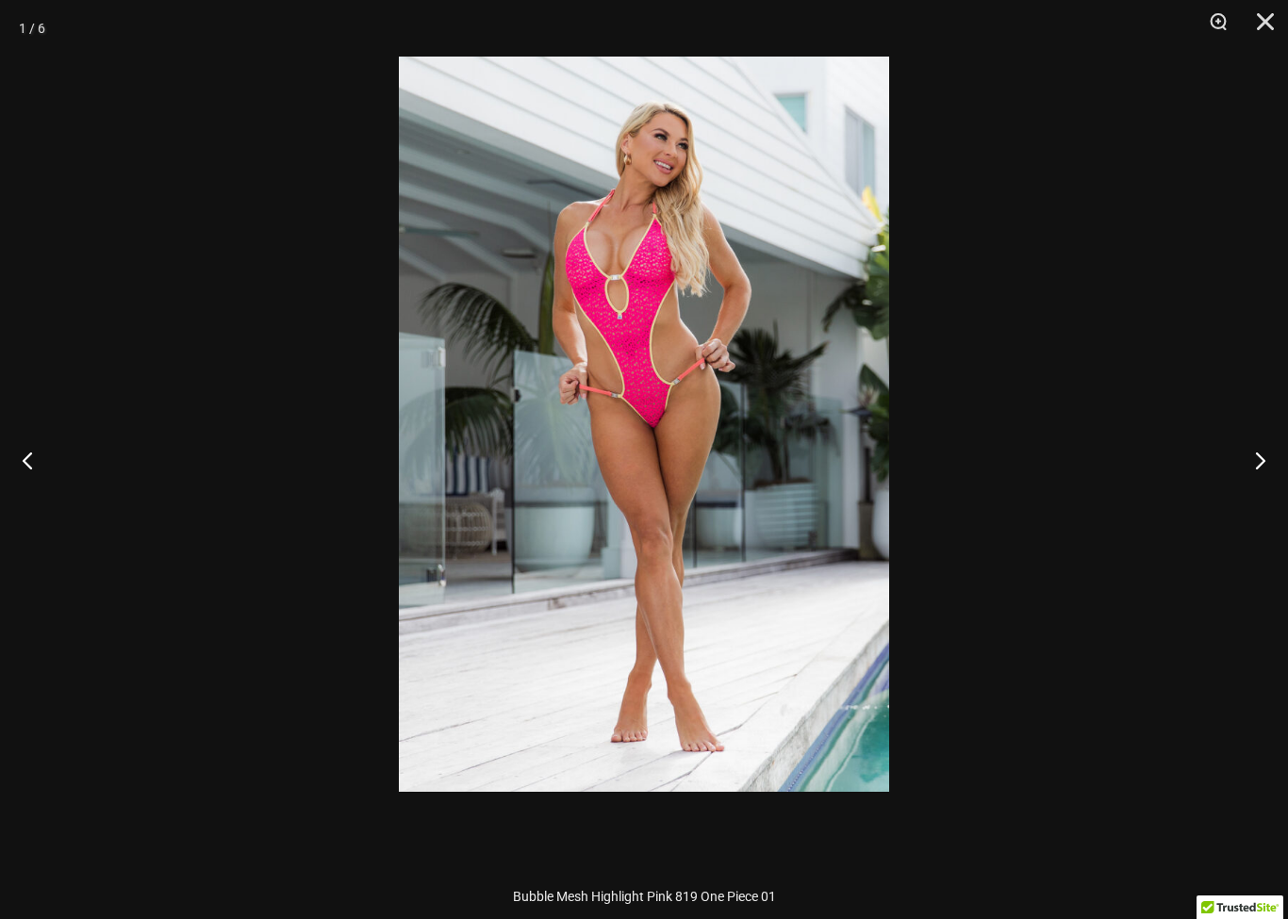
click at [1243, 468] on button "Next" at bounding box center [1252, 460] width 71 height 94
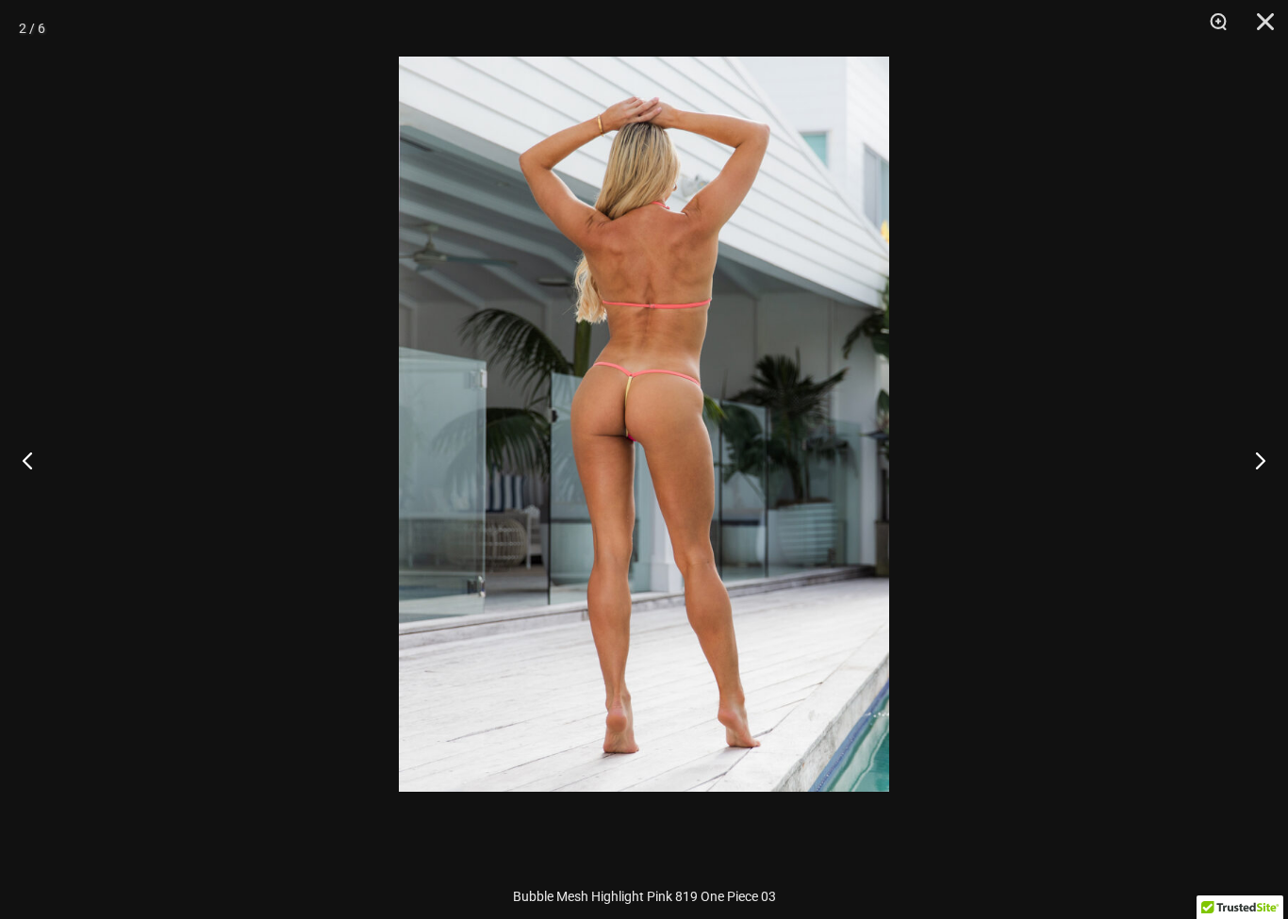
click at [1246, 461] on button "Next" at bounding box center [1252, 460] width 71 height 94
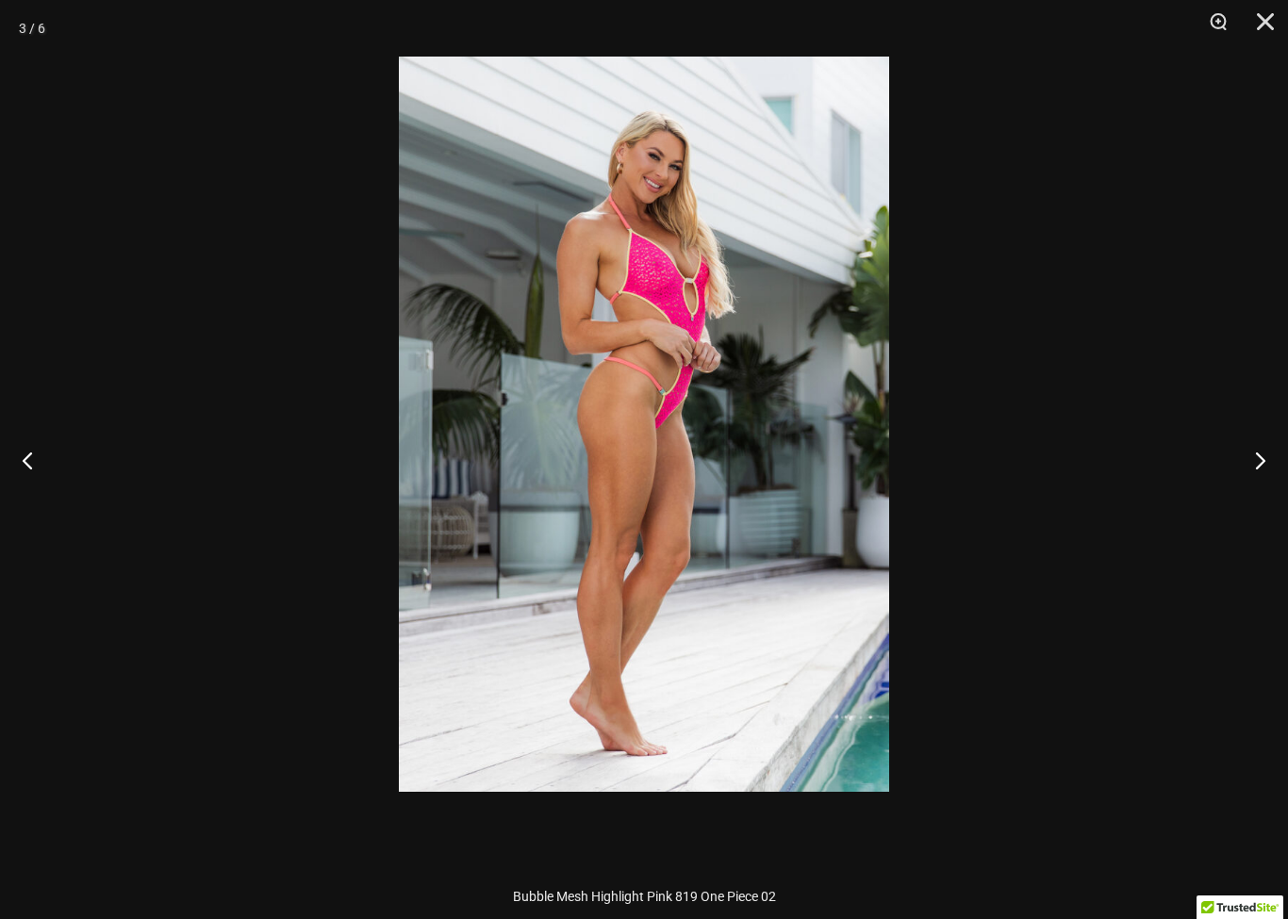
click at [1251, 457] on button "Next" at bounding box center [1252, 460] width 71 height 94
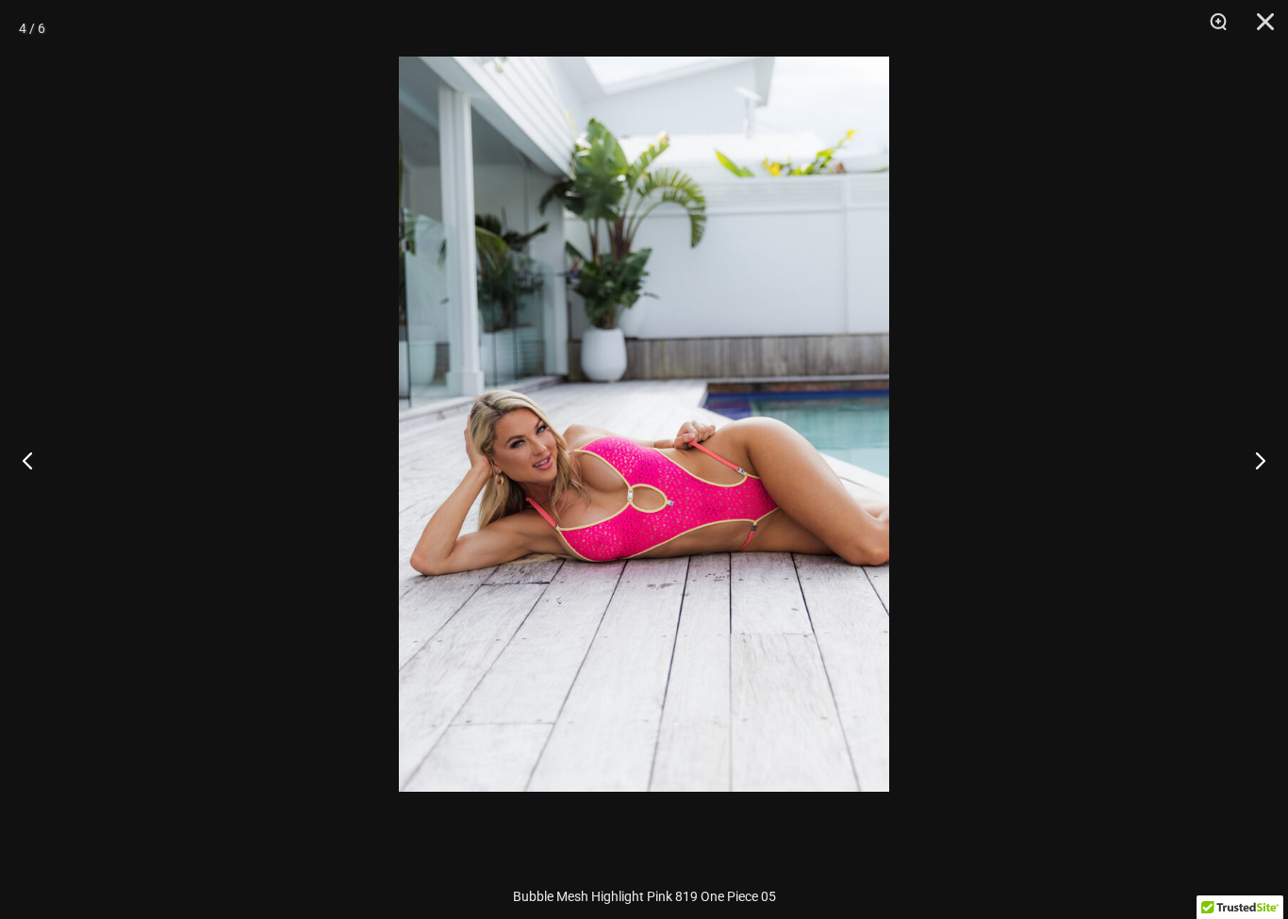
click at [1252, 456] on button "Next" at bounding box center [1252, 460] width 71 height 94
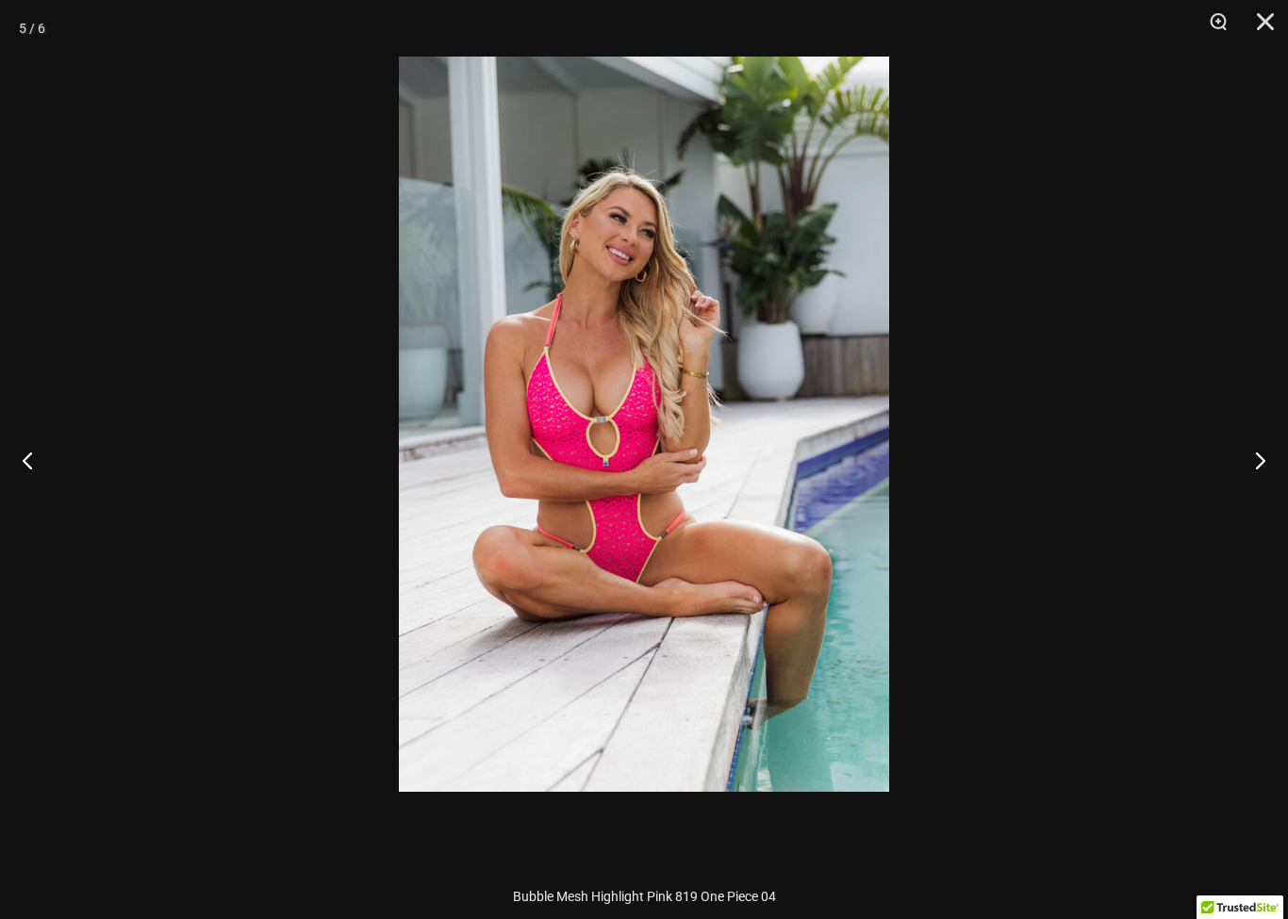
click at [1259, 450] on button "Next" at bounding box center [1252, 460] width 71 height 94
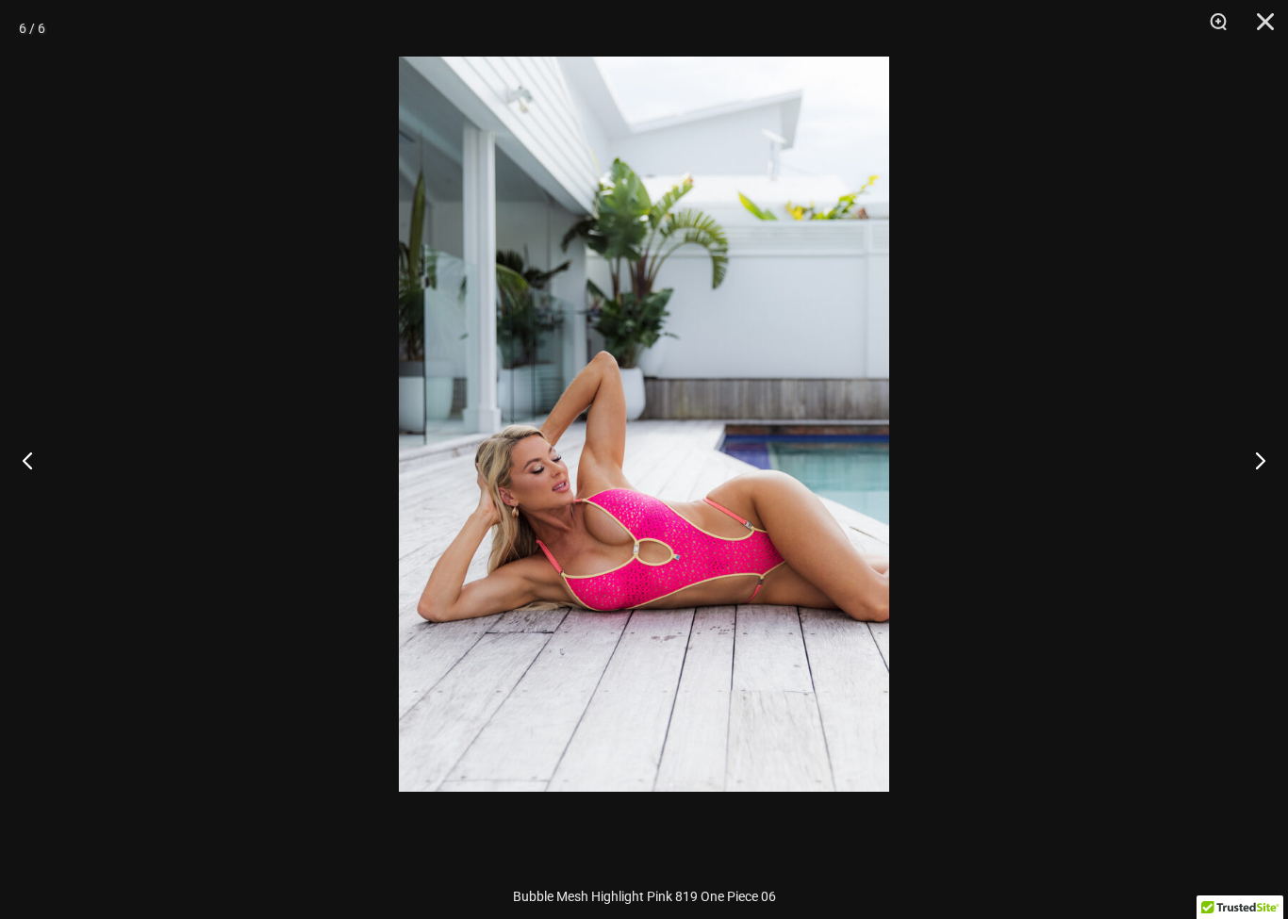
click at [1251, 446] on button "Next" at bounding box center [1252, 460] width 71 height 94
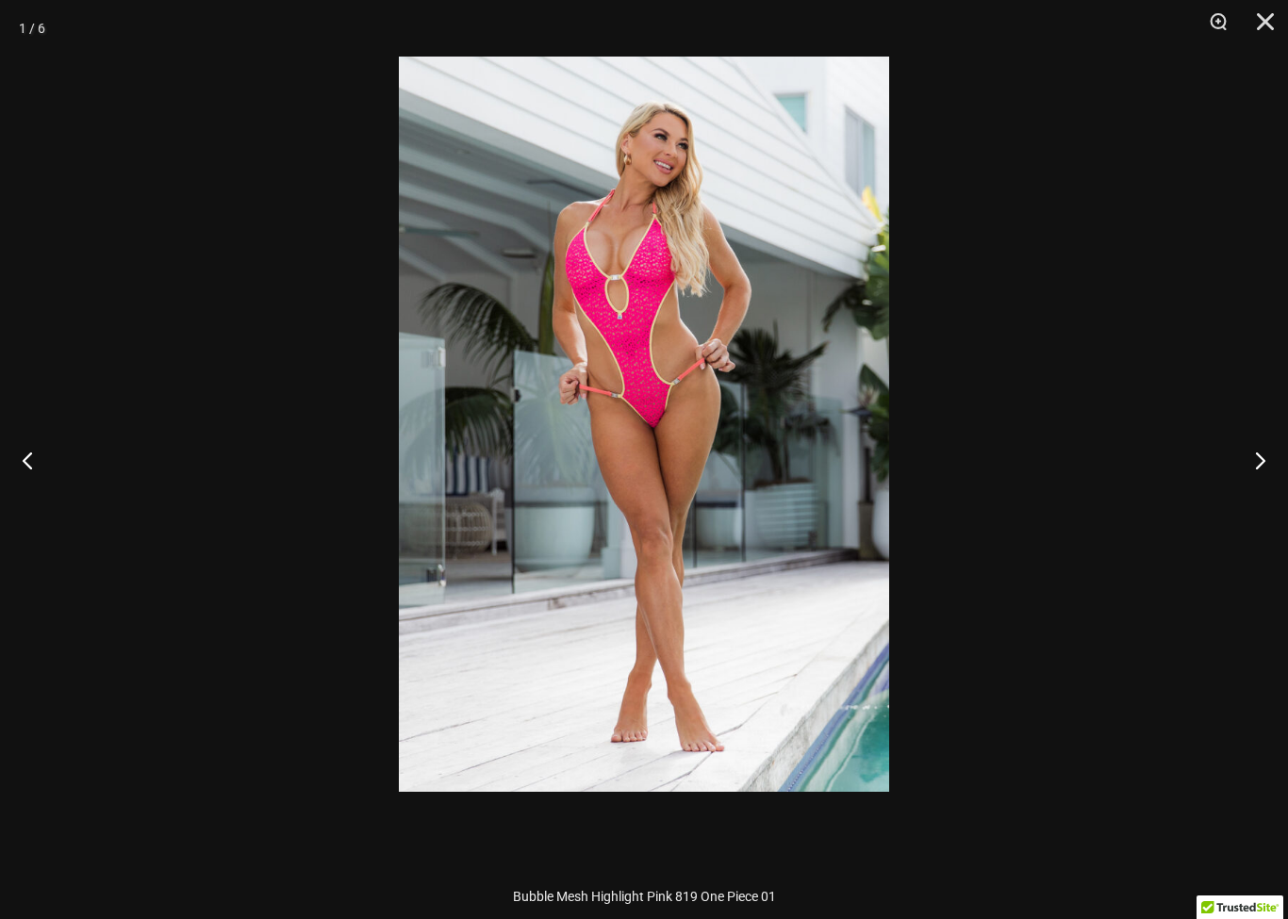
click at [1247, 468] on button "Next" at bounding box center [1252, 460] width 71 height 94
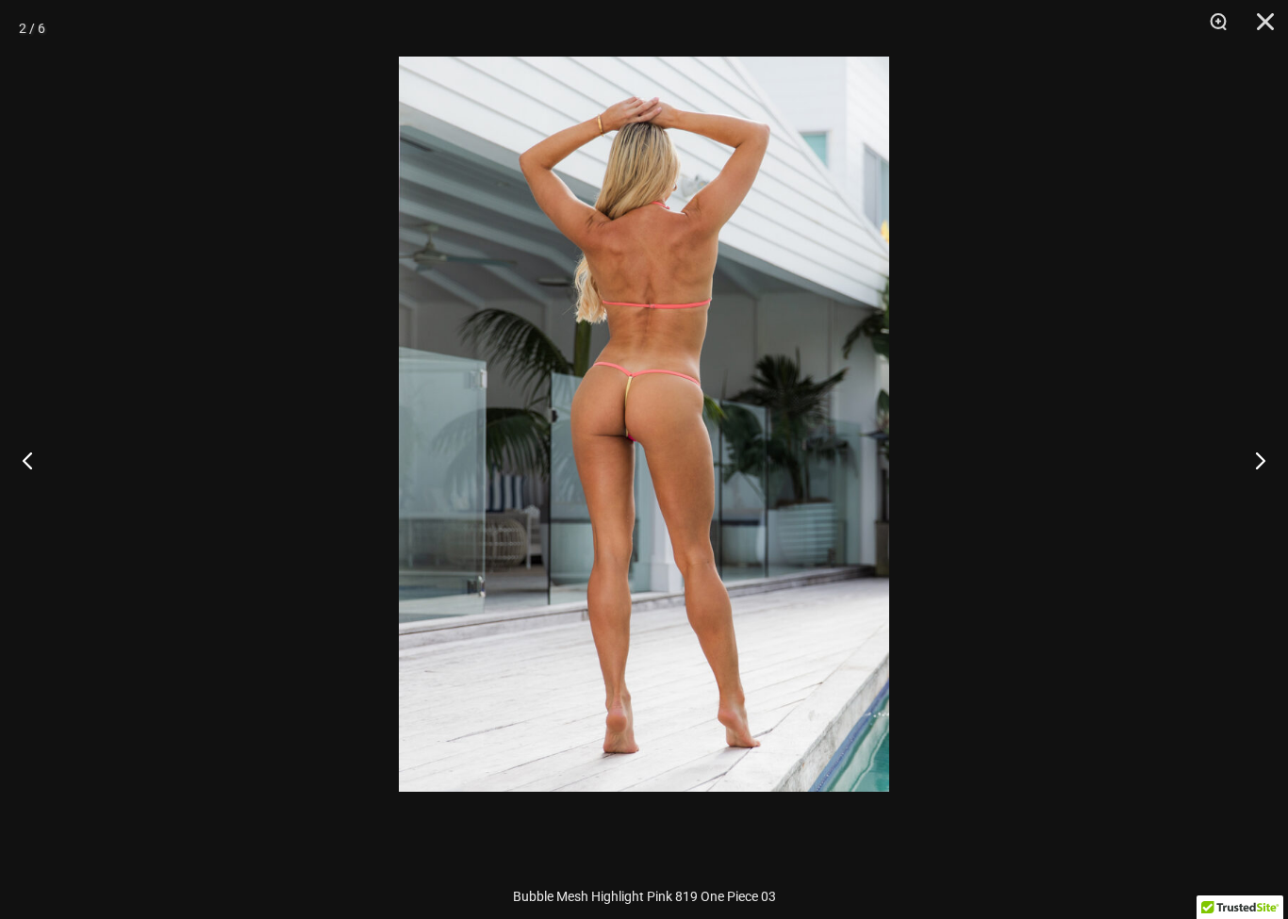
click at [1261, 23] on button "Close" at bounding box center [1258, 28] width 47 height 57
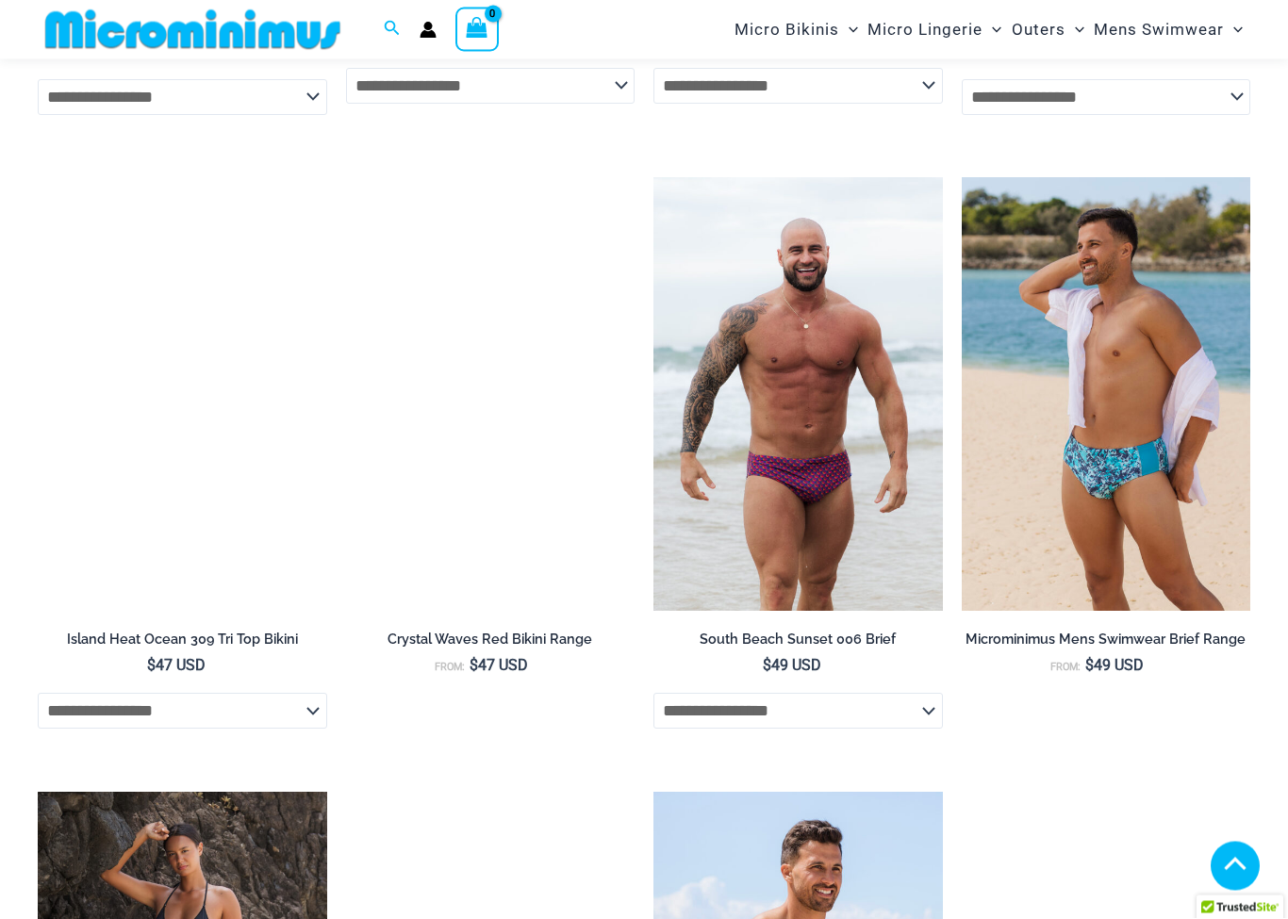
scroll to position [3095, 0]
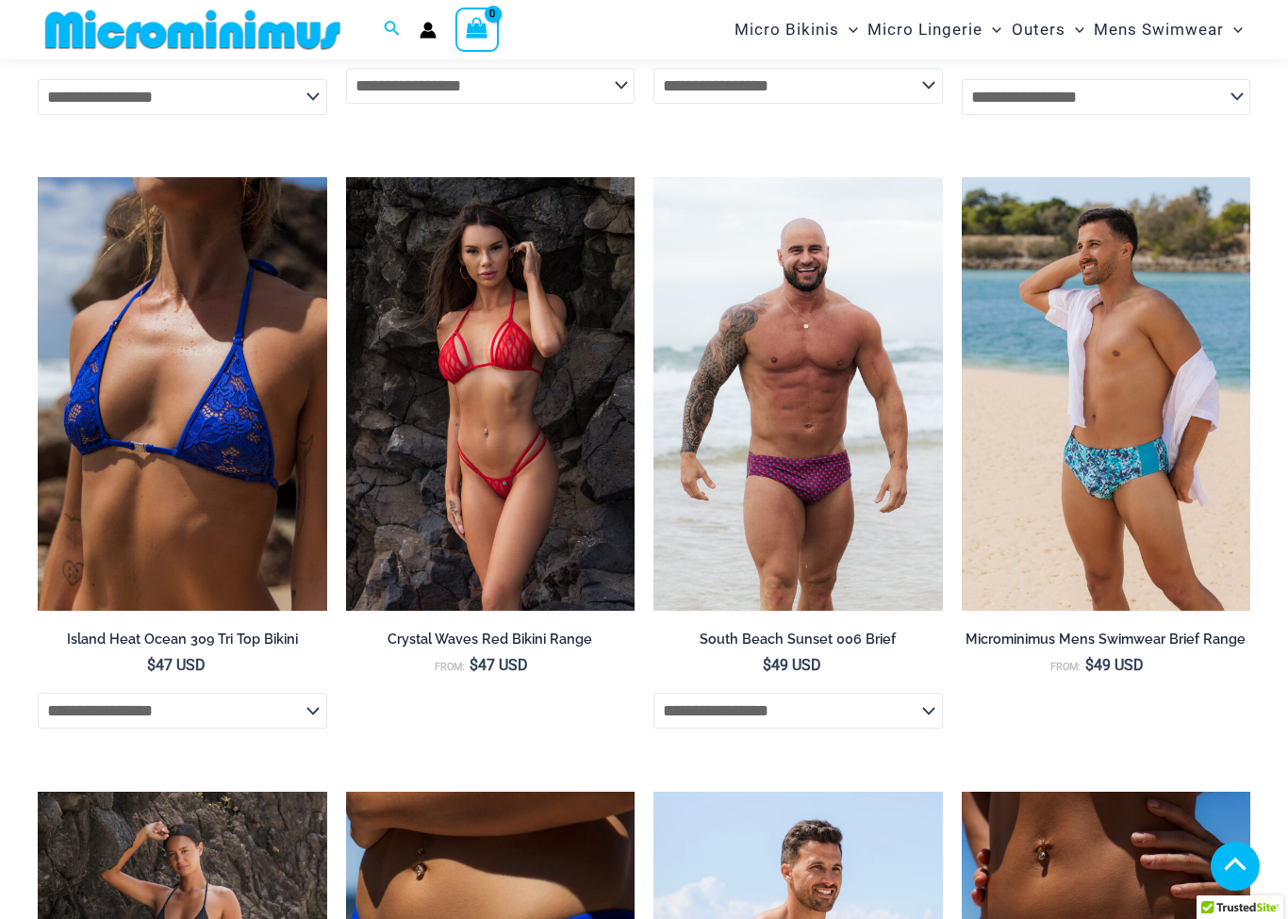
click at [540, 631] on h2 "Crystal Waves Red Bikini Range" at bounding box center [490, 640] width 289 height 18
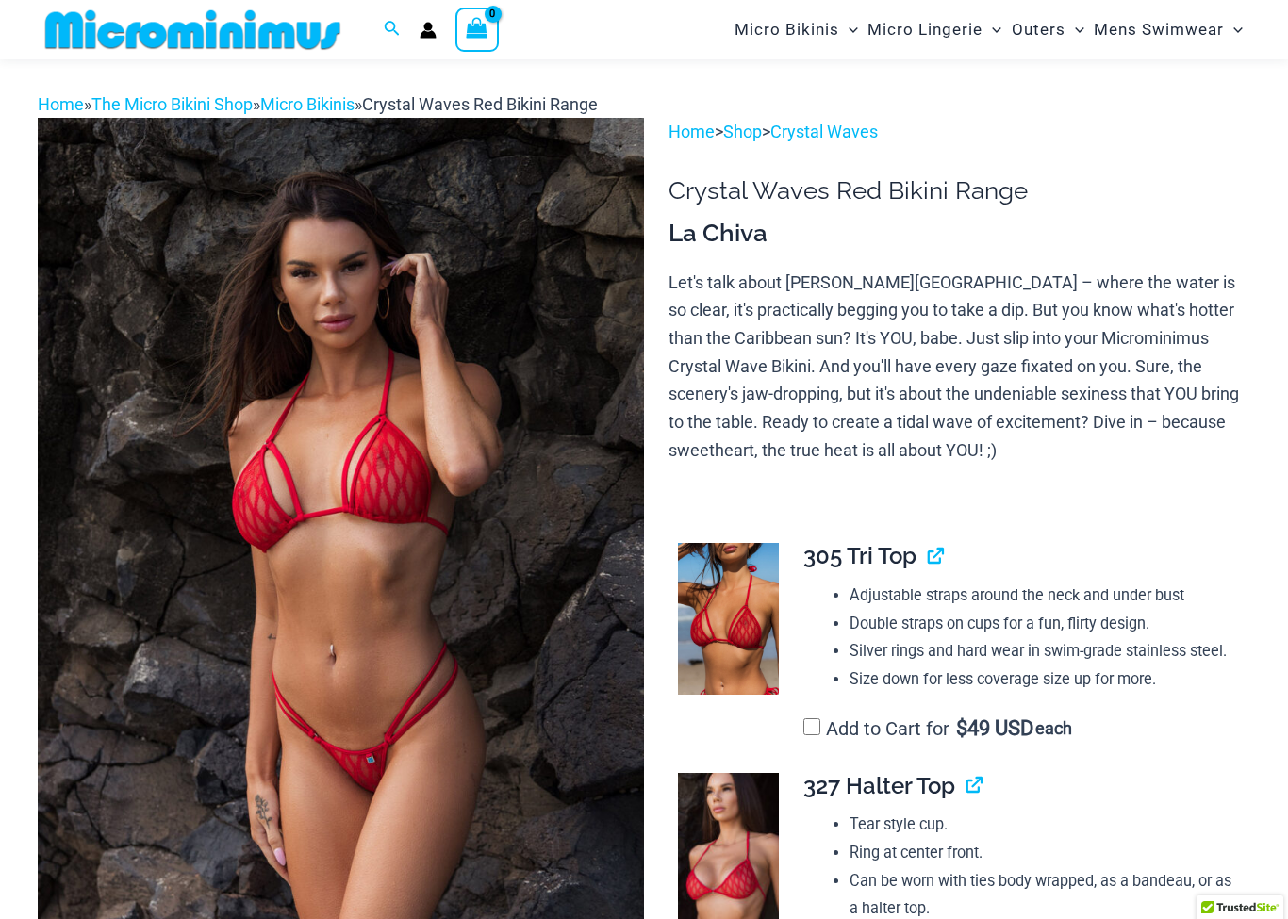
scroll to position [58, 0]
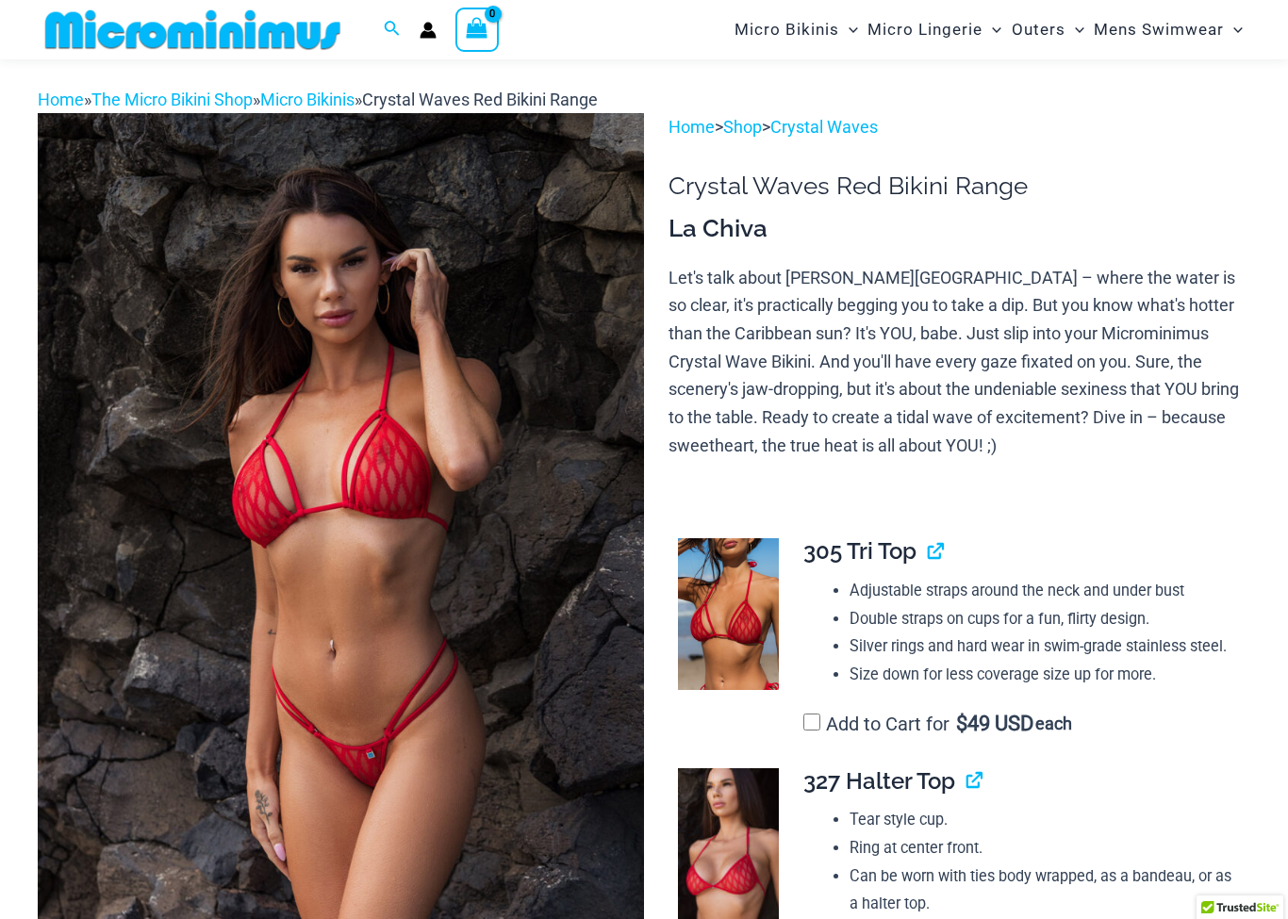
click at [550, 420] on img at bounding box center [341, 568] width 606 height 910
click at [513, 439] on img at bounding box center [341, 568] width 606 height 910
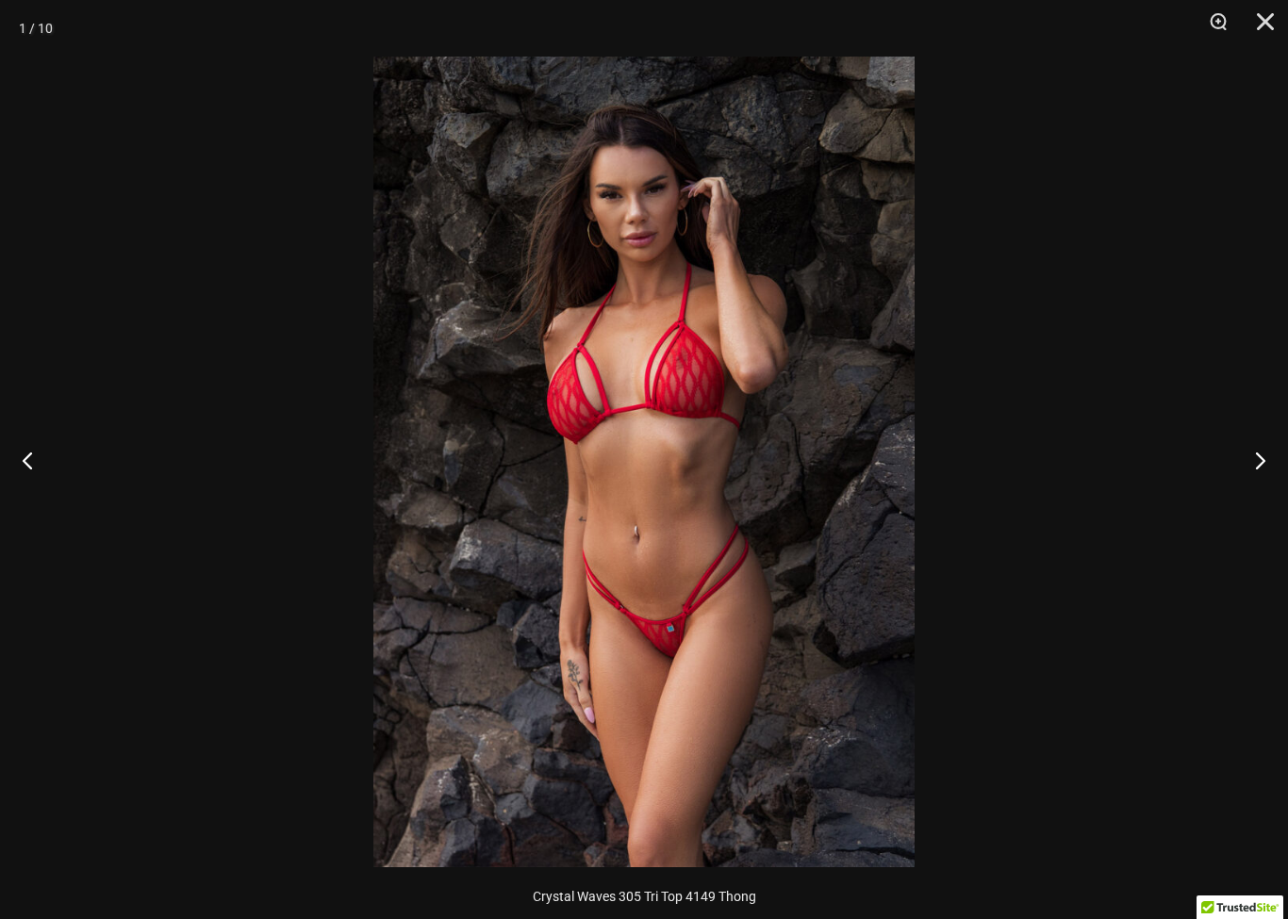
click at [1246, 467] on button "Next" at bounding box center [1252, 460] width 71 height 94
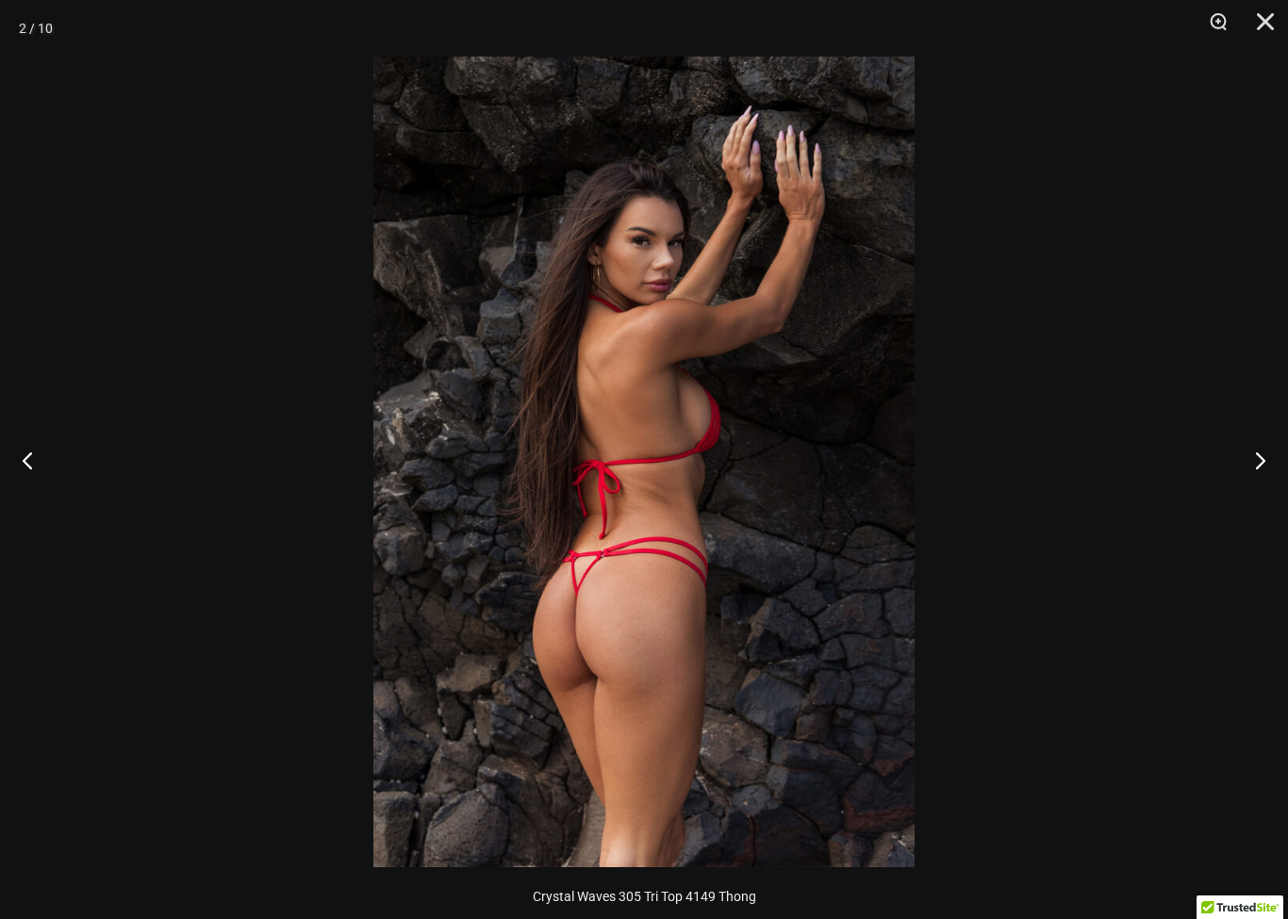
click at [1240, 472] on button "Next" at bounding box center [1252, 460] width 71 height 94
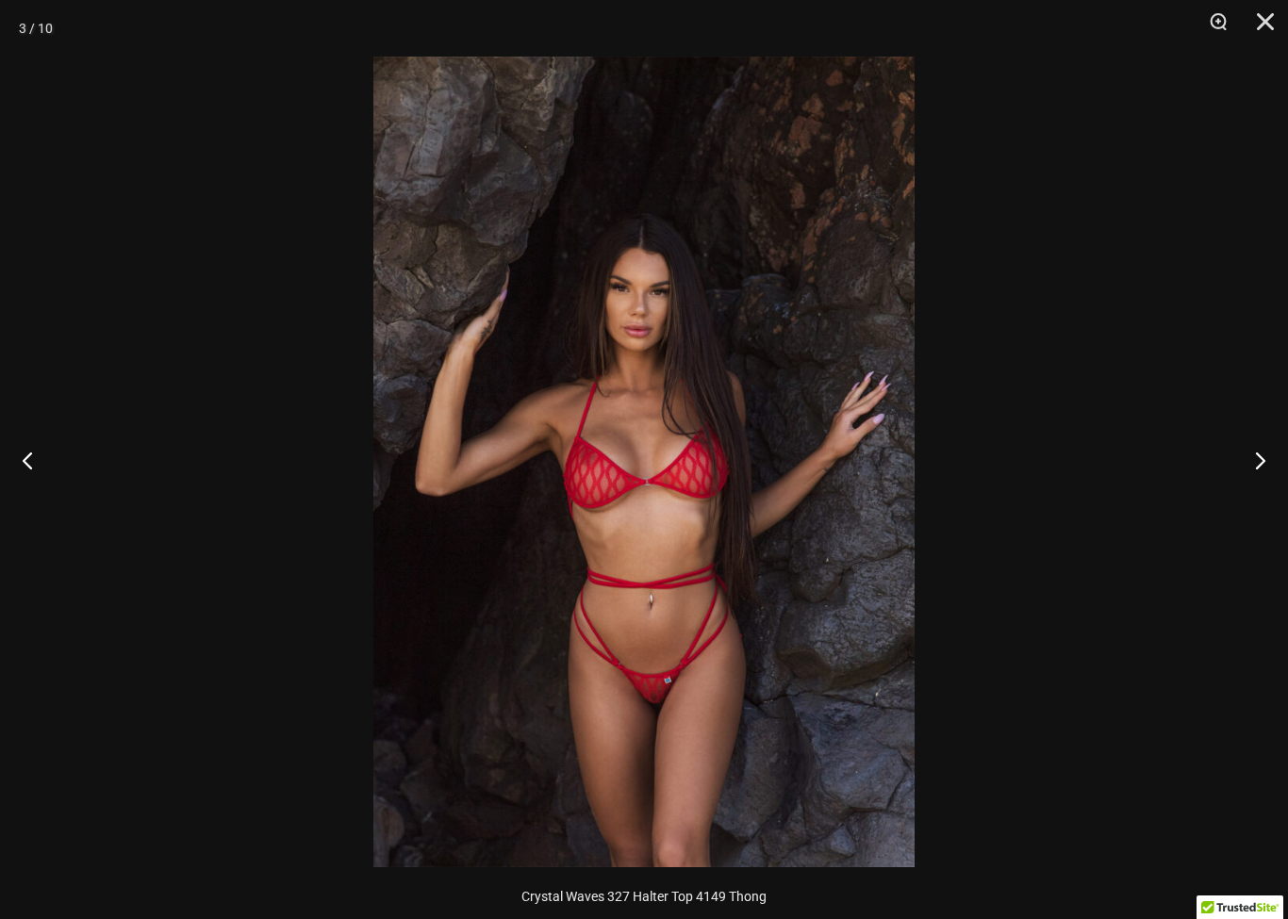
click at [1250, 465] on button "Next" at bounding box center [1252, 460] width 71 height 94
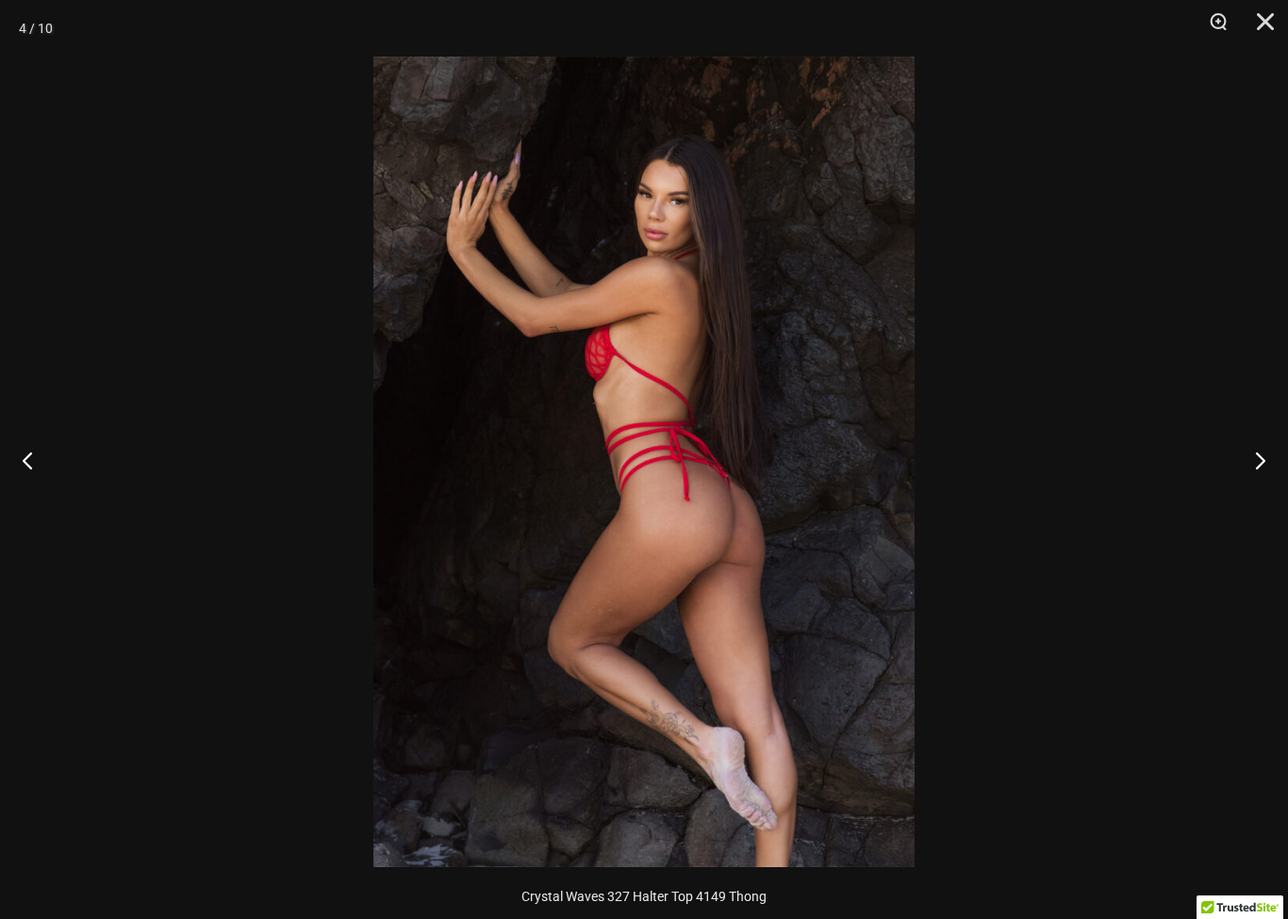
click at [1242, 465] on button "Next" at bounding box center [1252, 460] width 71 height 94
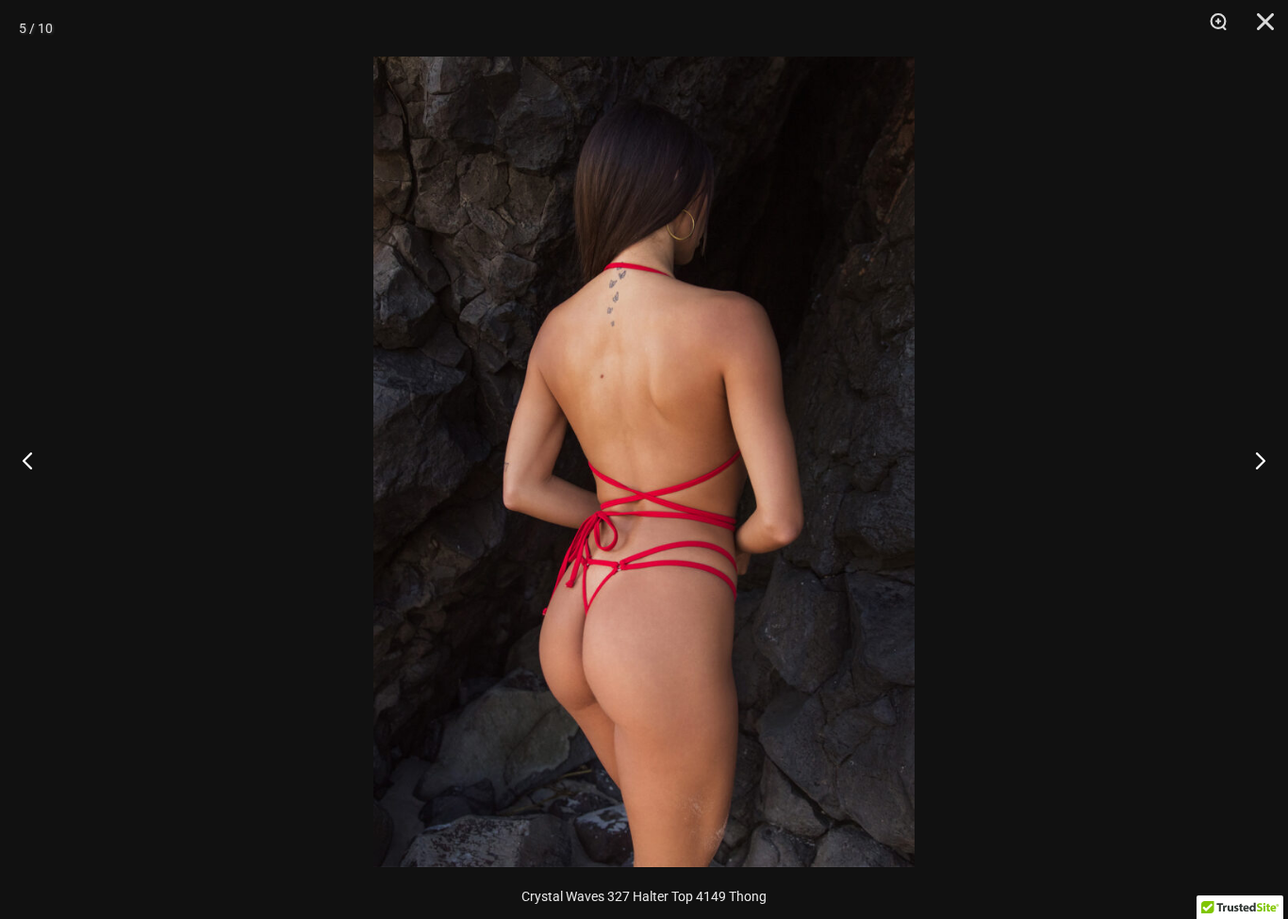
click at [1246, 473] on button "Next" at bounding box center [1252, 460] width 71 height 94
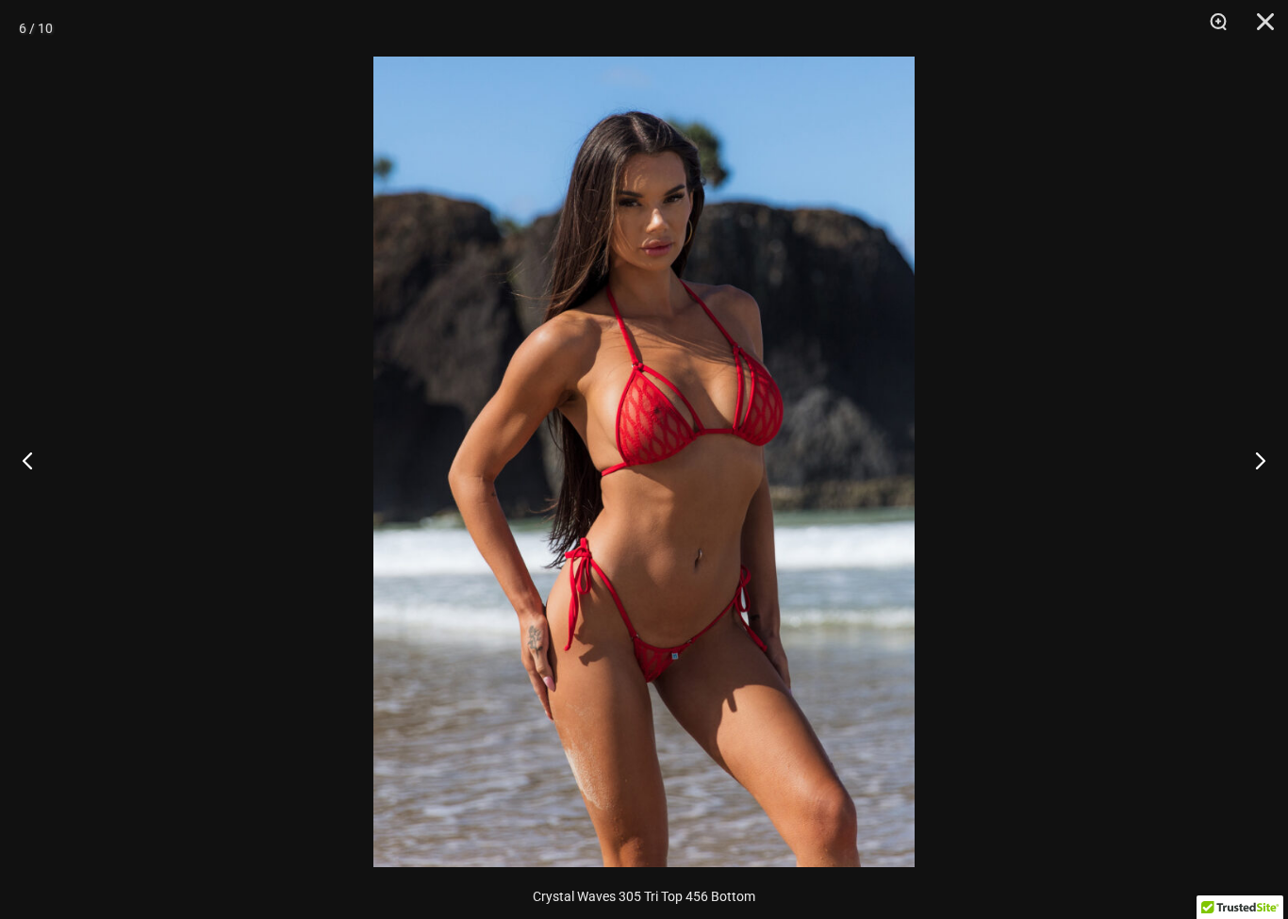
click at [1238, 472] on button "Next" at bounding box center [1252, 460] width 71 height 94
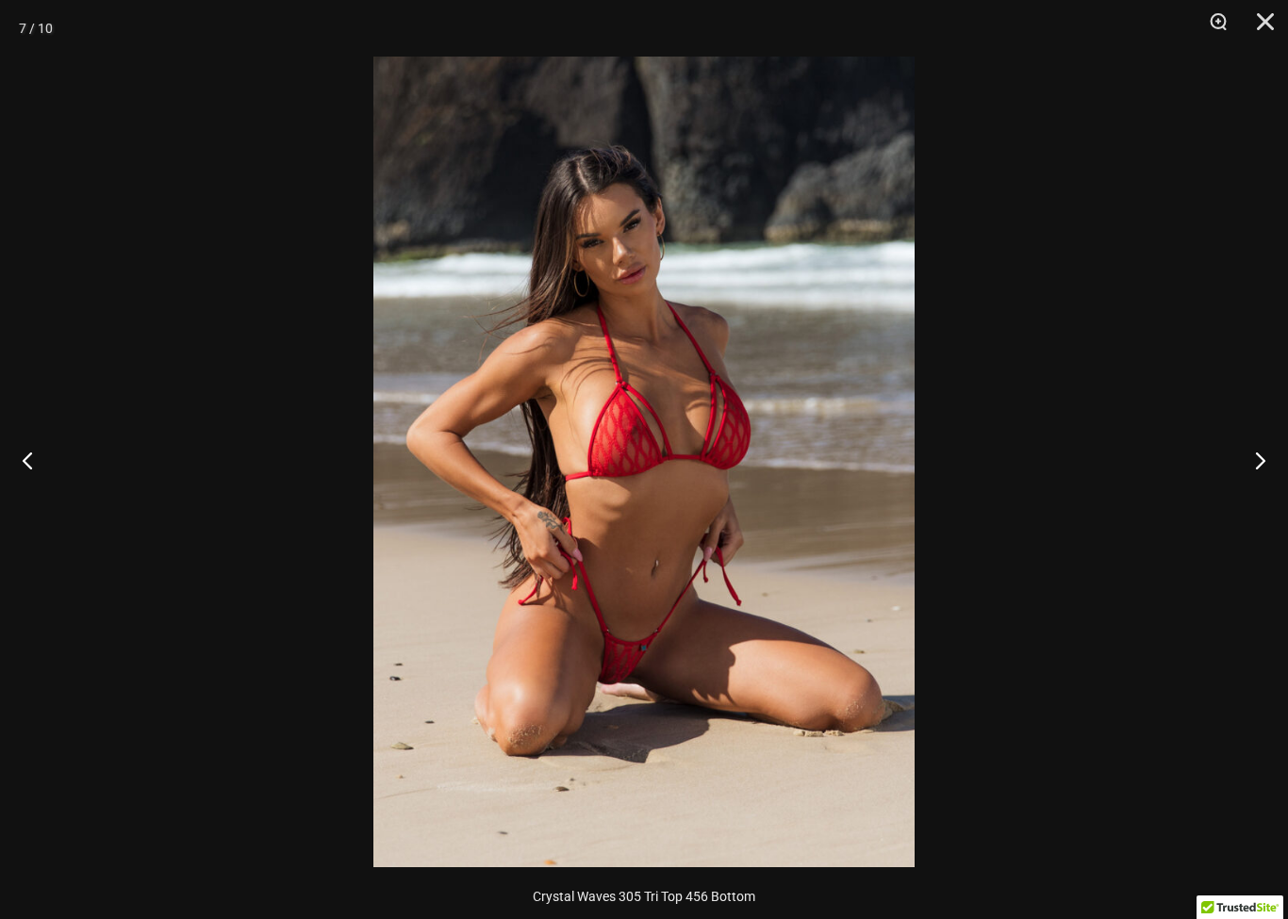
click at [1240, 469] on button "Next" at bounding box center [1252, 460] width 71 height 94
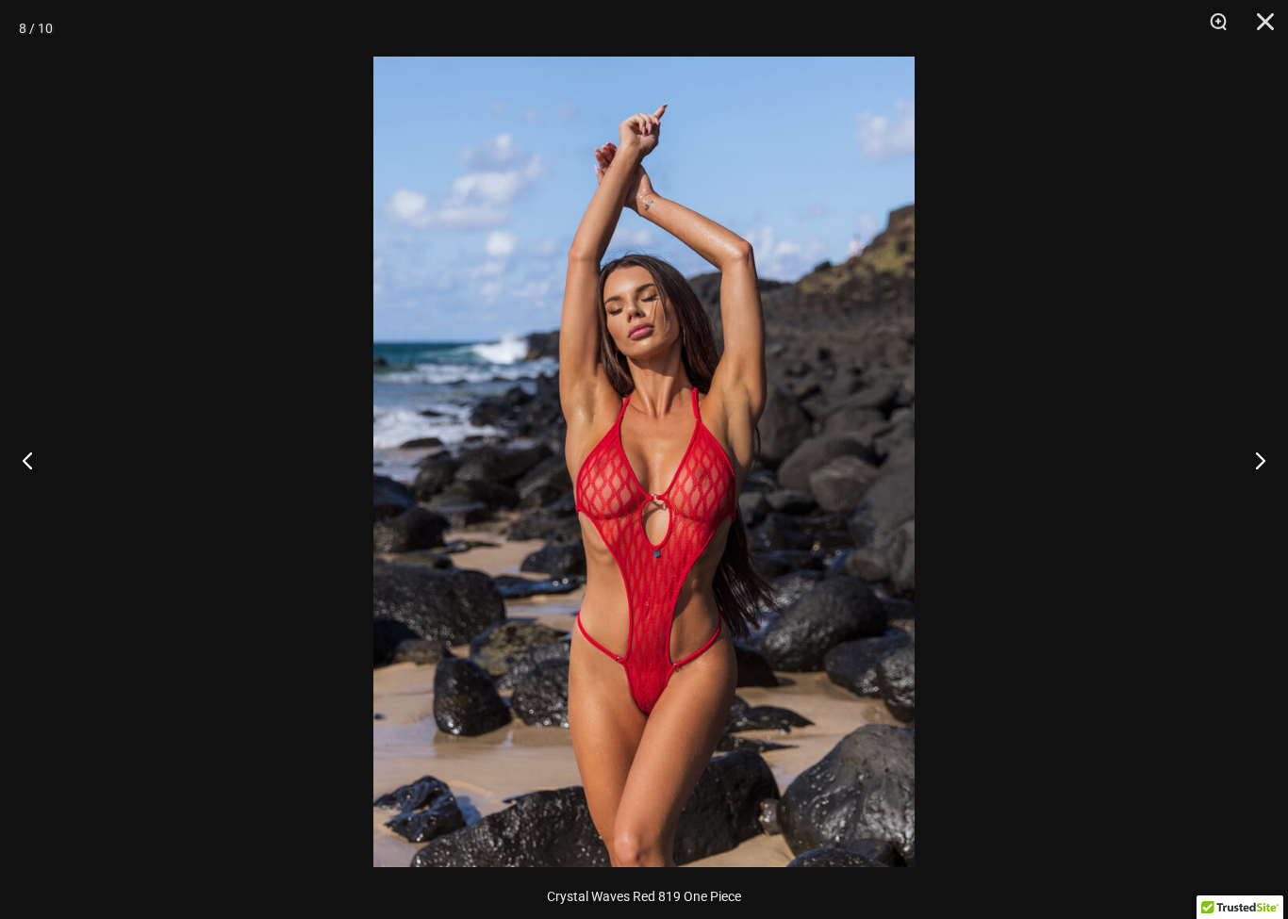
click at [1239, 464] on button "Next" at bounding box center [1252, 460] width 71 height 94
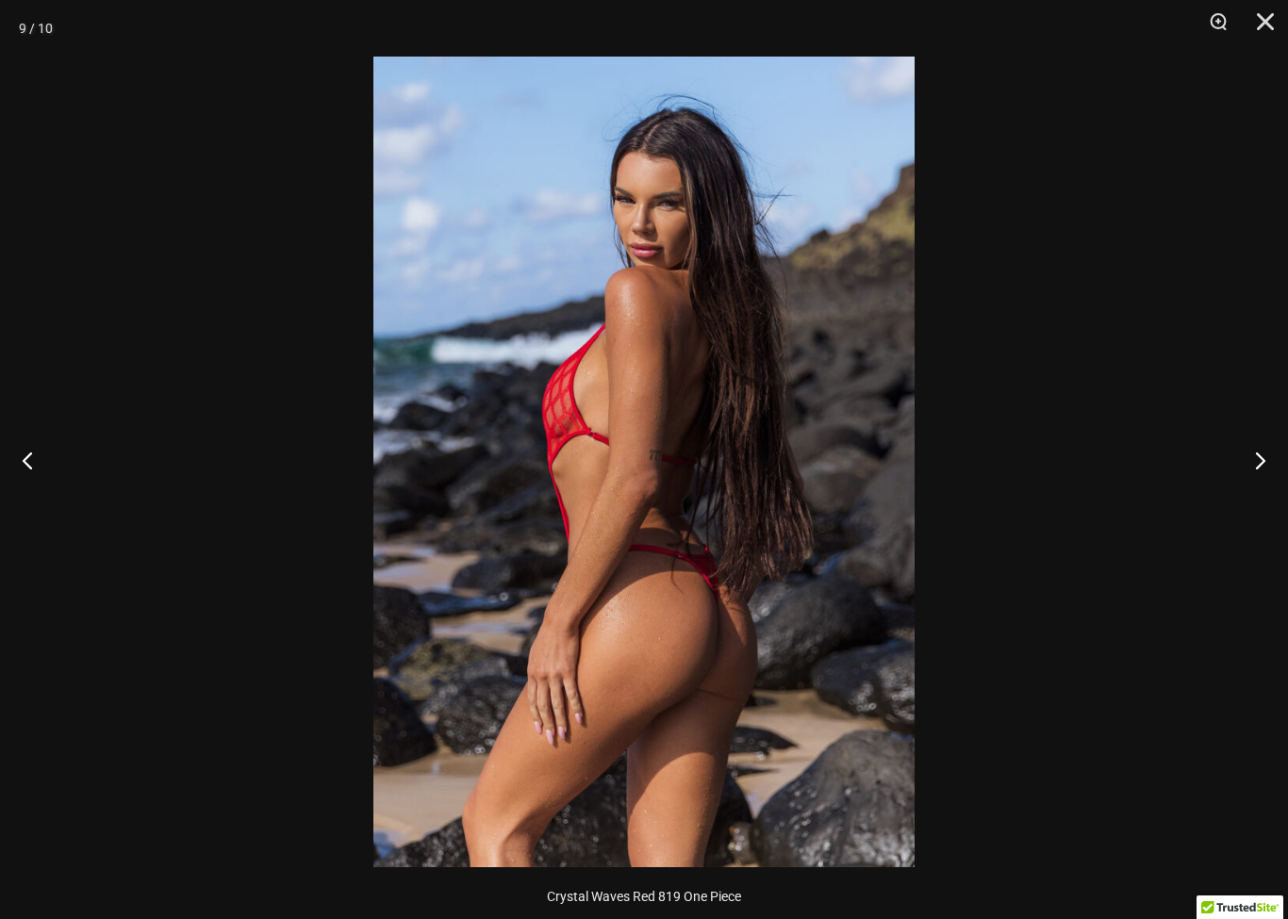
click at [1240, 466] on button "Next" at bounding box center [1252, 460] width 71 height 94
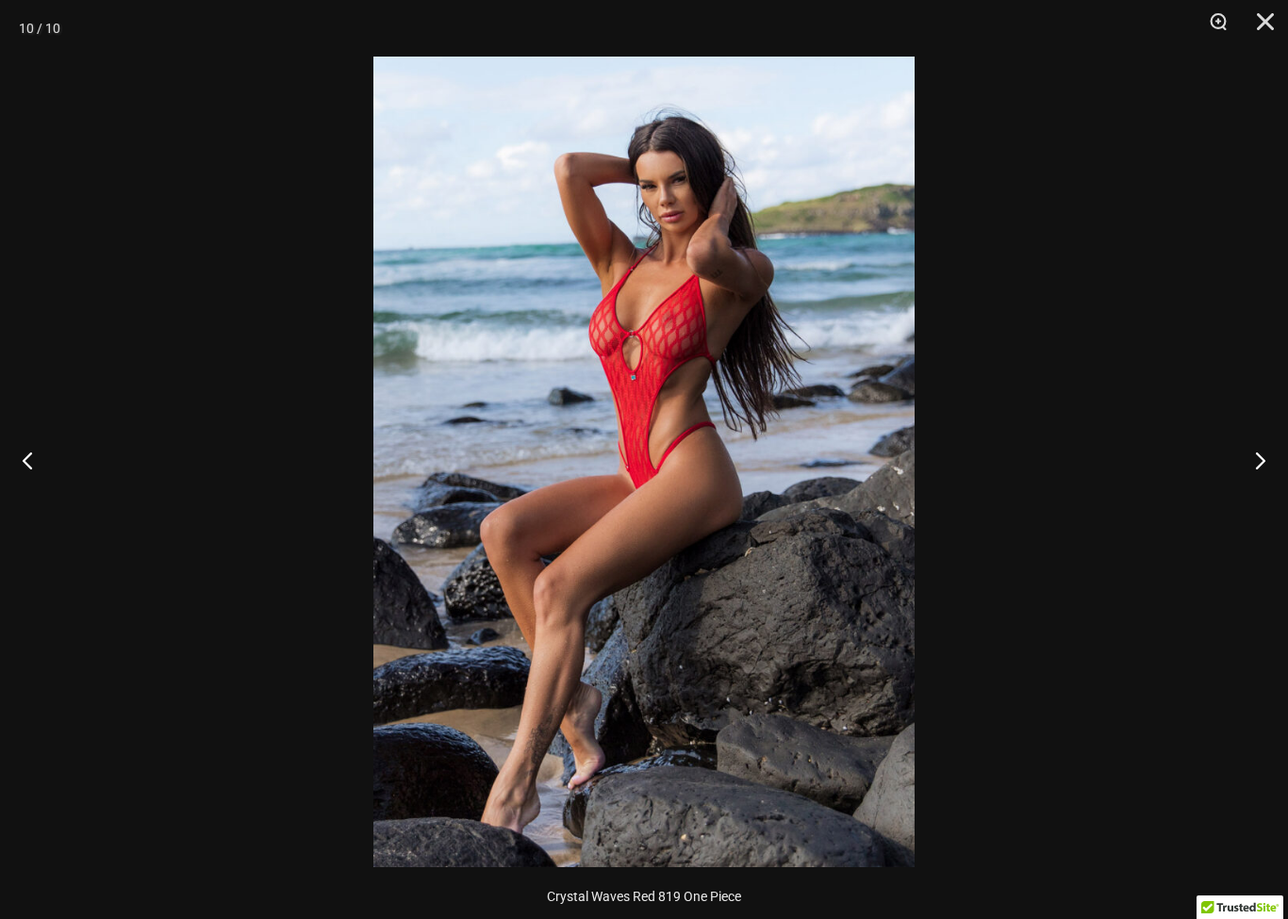
click at [1258, 25] on button "Close" at bounding box center [1258, 28] width 47 height 57
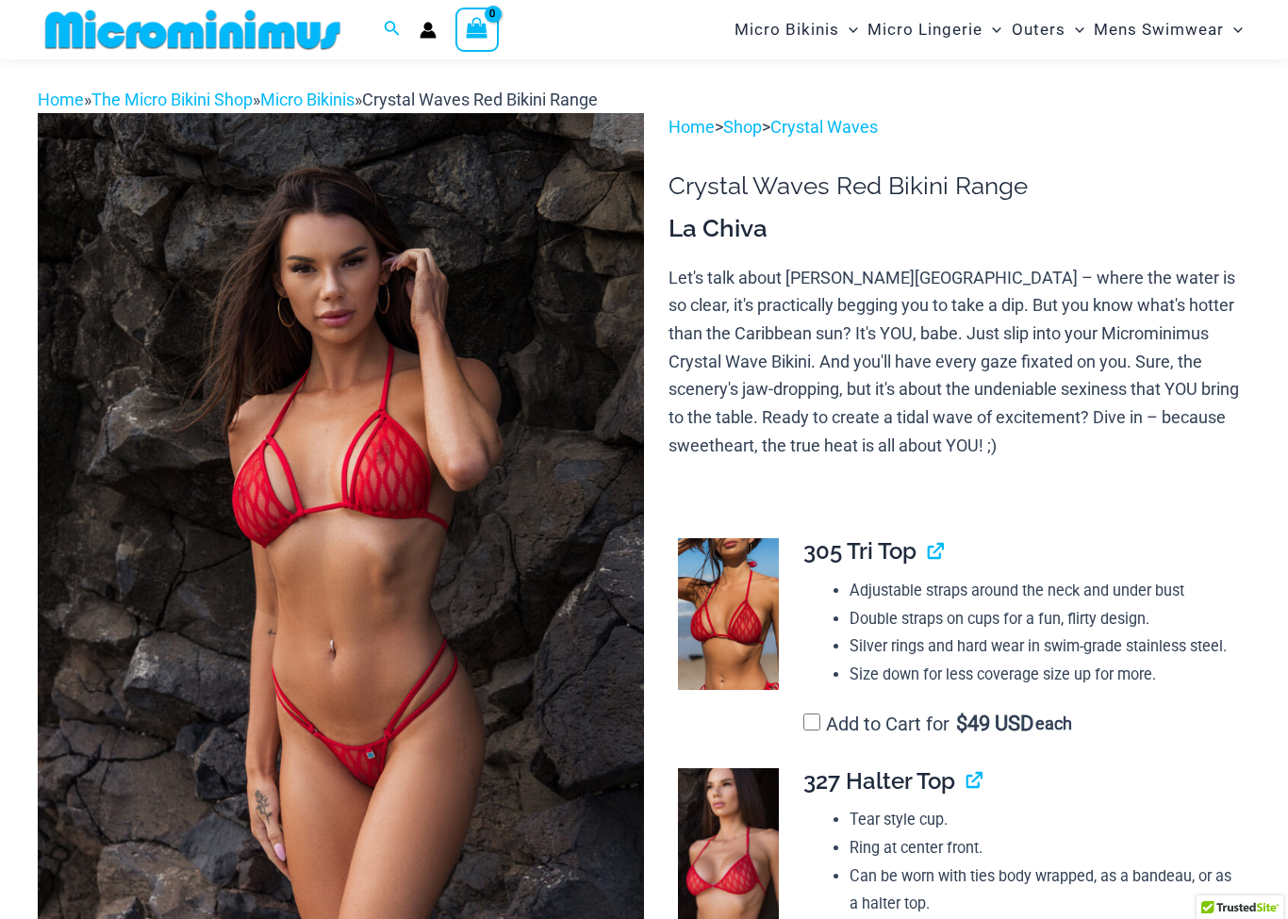
scroll to position [0, 0]
